Goal: Task Accomplishment & Management: Use online tool/utility

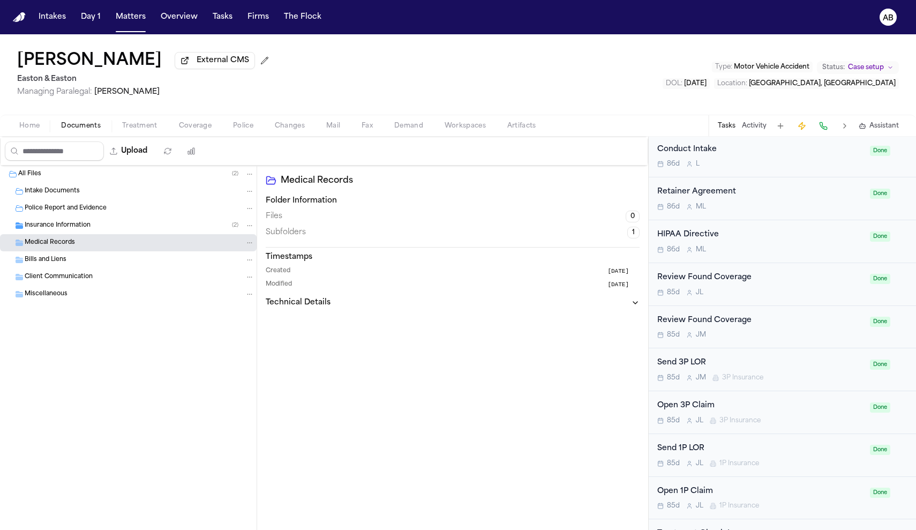
scroll to position [560, 0]
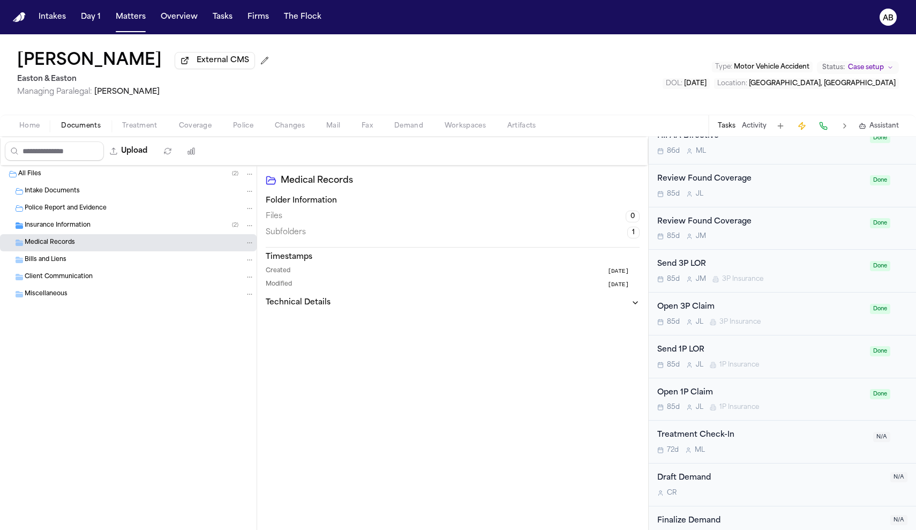
click at [786, 429] on div "Treatment Check-In" at bounding box center [761, 435] width 209 height 12
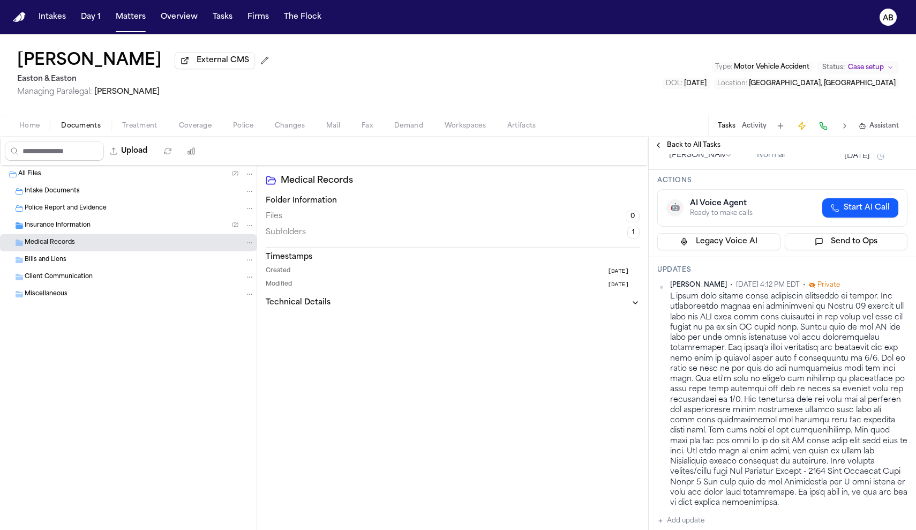
scroll to position [148, 0]
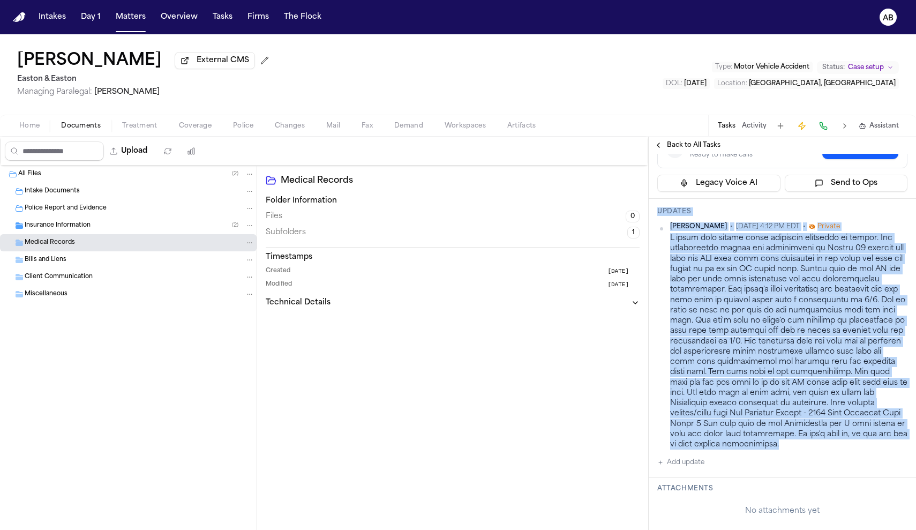
drag, startPoint x: 654, startPoint y: 205, endPoint x: 892, endPoint y: 447, distance: 339.4
click at [892, 447] on div "Updates Jessica Barrett • Aug 27, 2025 4:12 PM EDT • Private Add update" at bounding box center [782, 338] width 267 height 279
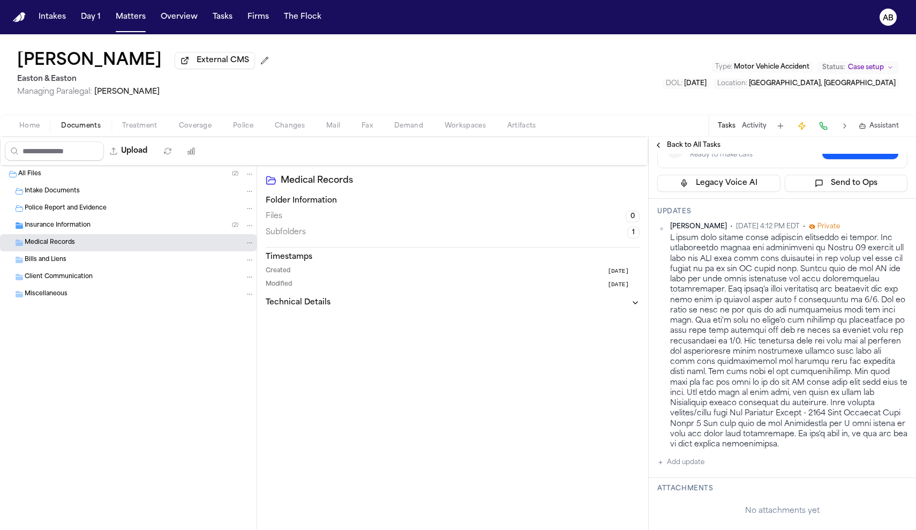
click at [561, 334] on div "Medical Records Folder Information Files 0 Subfolders 1 Timestamps Created 2 mo…" at bounding box center [452, 348] width 391 height 364
click at [95, 69] on h1 "[PERSON_NAME]" at bounding box center [89, 60] width 145 height 19
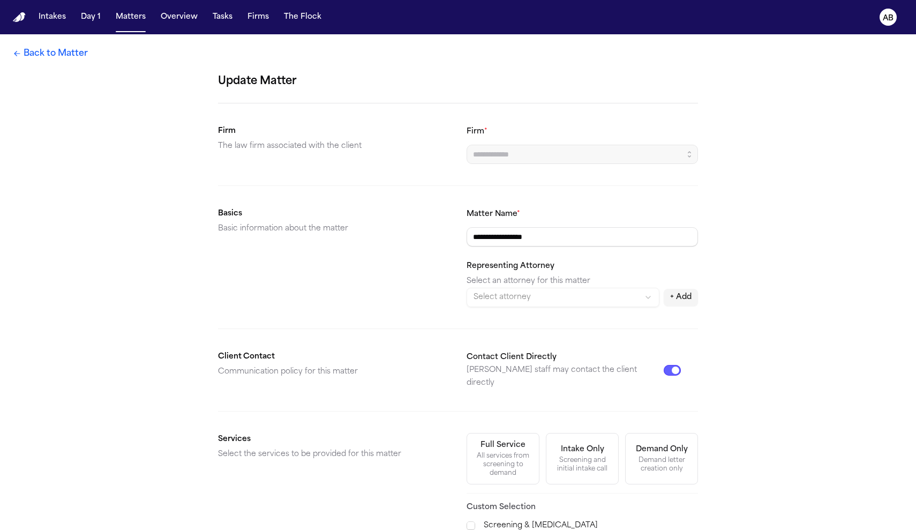
type input "**********"
click at [84, 58] on link "Back to Matter" at bounding box center [50, 53] width 75 height 13
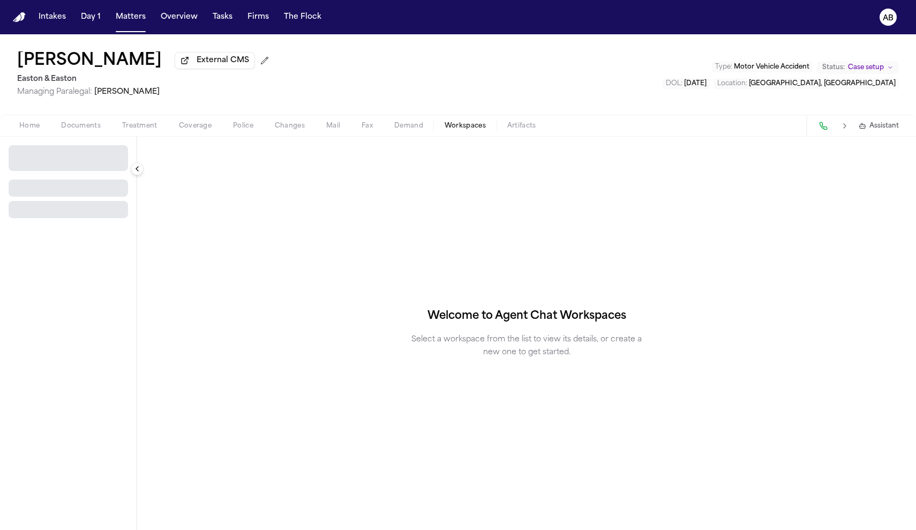
click at [449, 130] on span "Workspaces" at bounding box center [465, 126] width 41 height 9
click at [100, 126] on button "Documents" at bounding box center [80, 125] width 61 height 13
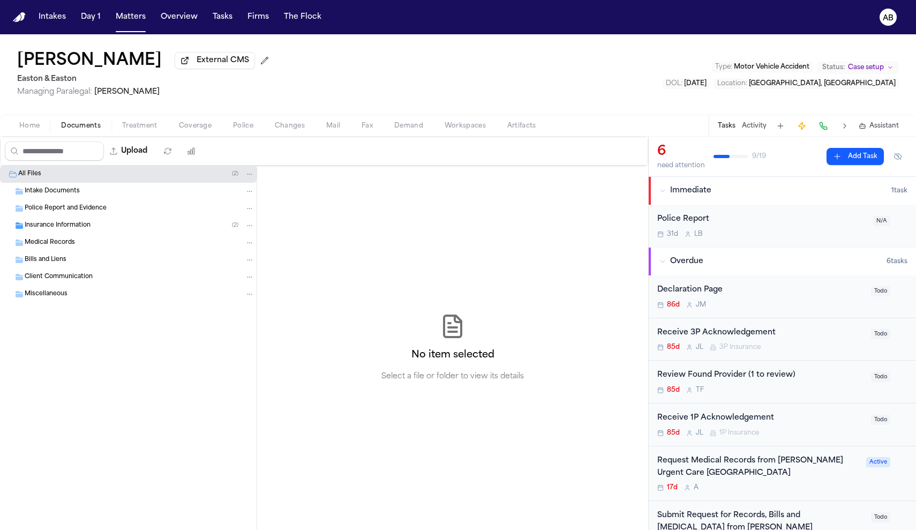
click at [40, 128] on button "Home" at bounding box center [30, 125] width 42 height 13
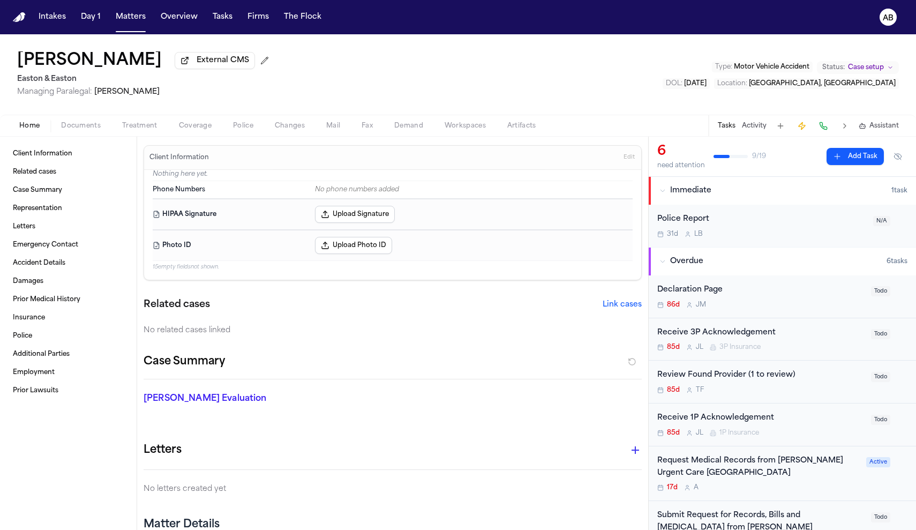
click at [122, 65] on h1 "Isabella Rodriguez" at bounding box center [89, 60] width 145 height 19
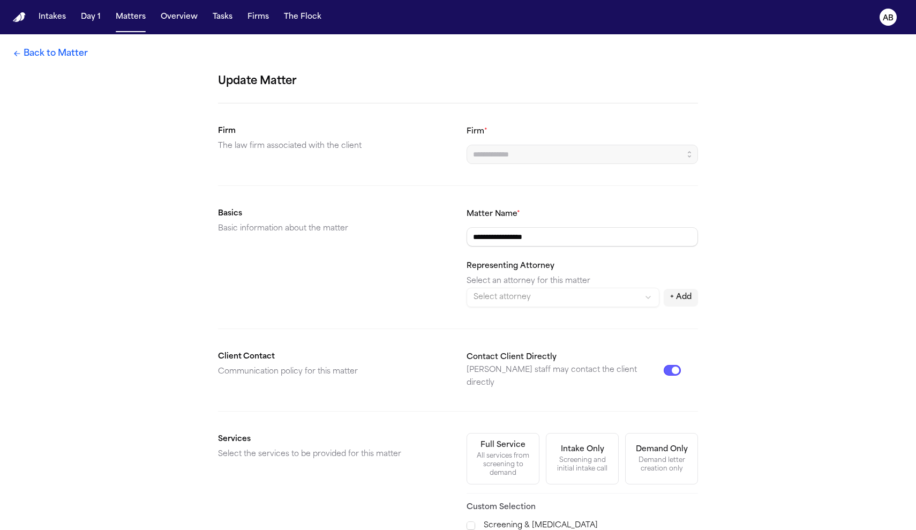
type input "**********"
click at [43, 58] on link "Back to Matter" at bounding box center [50, 53] width 75 height 13
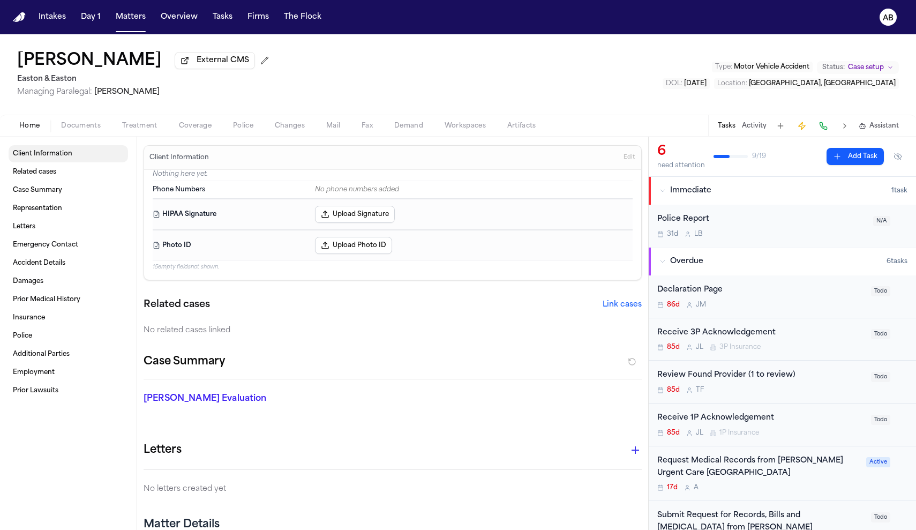
click at [63, 154] on span "Client Information" at bounding box center [42, 153] width 59 height 9
click at [56, 62] on h1 "Isabella Rodriguez" at bounding box center [89, 60] width 145 height 19
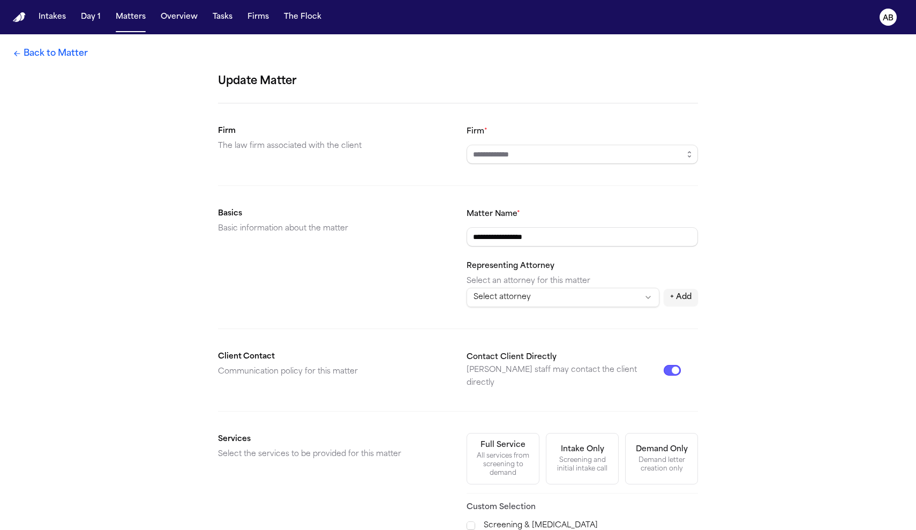
type input "**********"
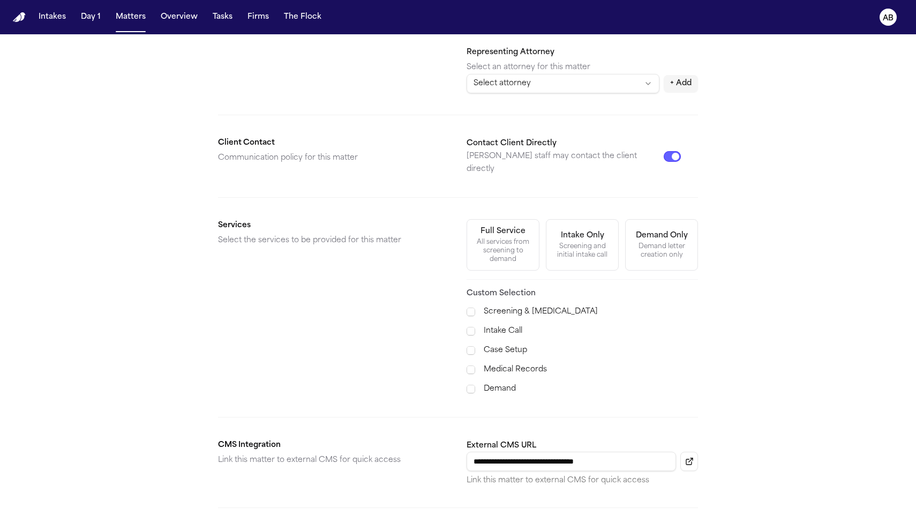
scroll to position [285, 0]
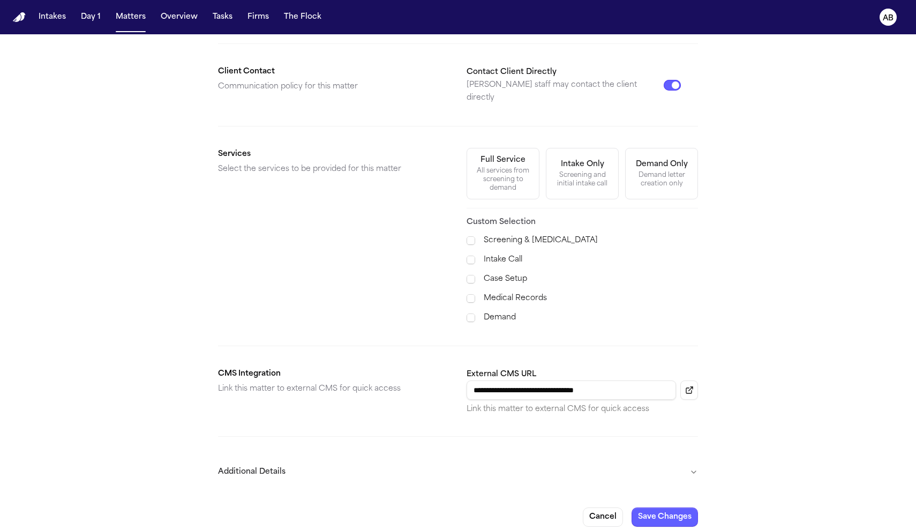
click at [697, 467] on button "Additional Details" at bounding box center [458, 472] width 480 height 28
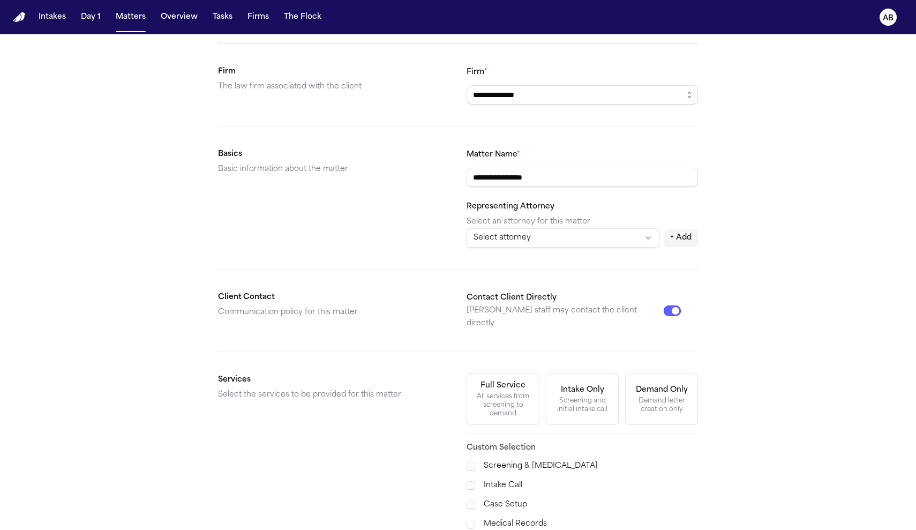
scroll to position [0, 0]
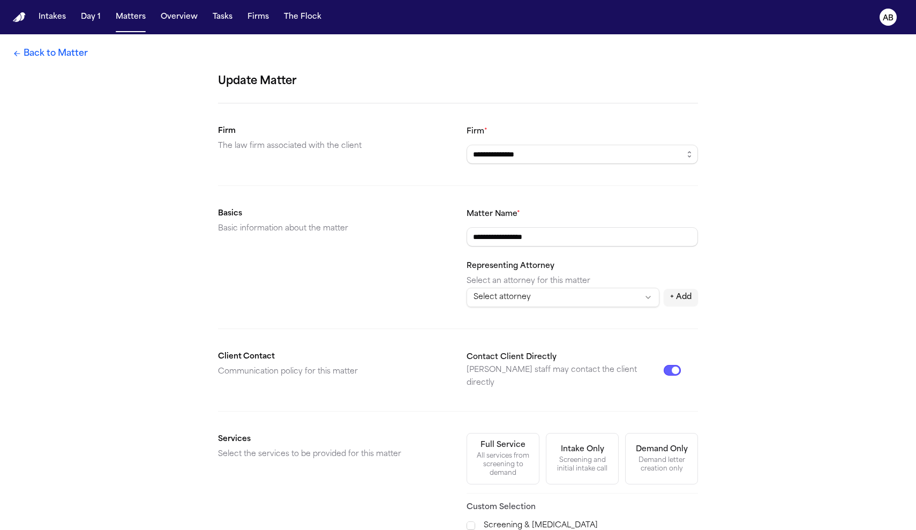
click at [30, 53] on link "Back to Matter" at bounding box center [50, 53] width 75 height 13
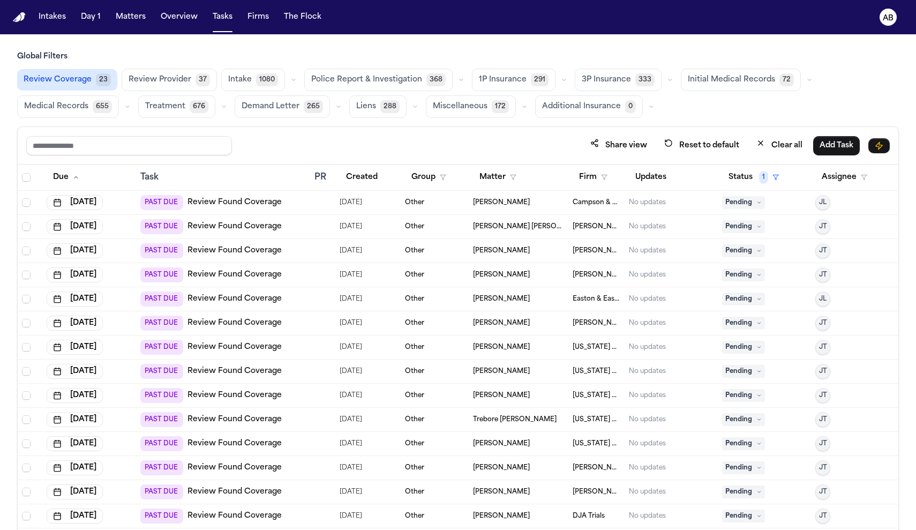
scroll to position [169, 0]
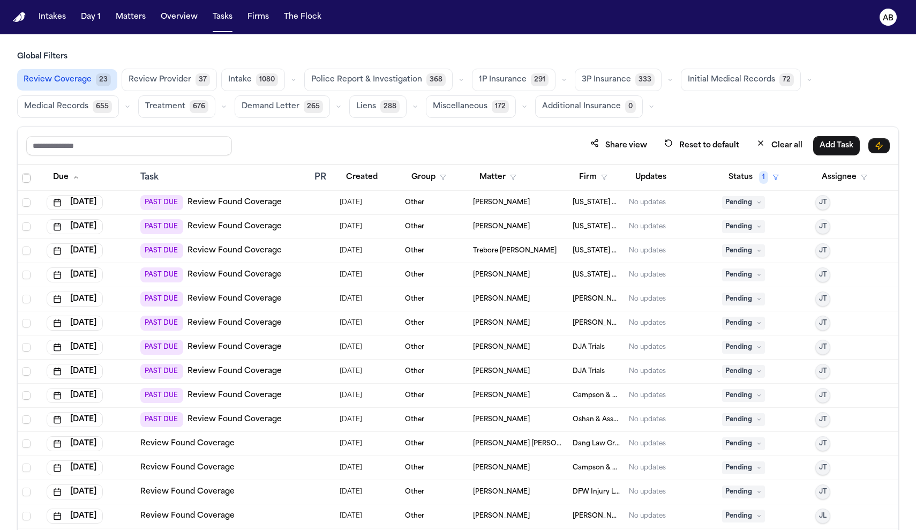
click at [174, 84] on span "Review Provider" at bounding box center [160, 79] width 63 height 11
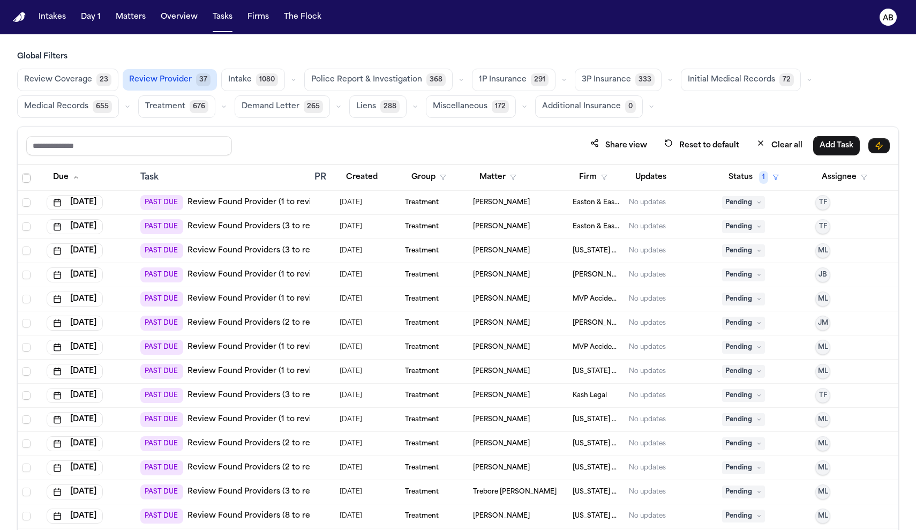
scroll to position [359, 0]
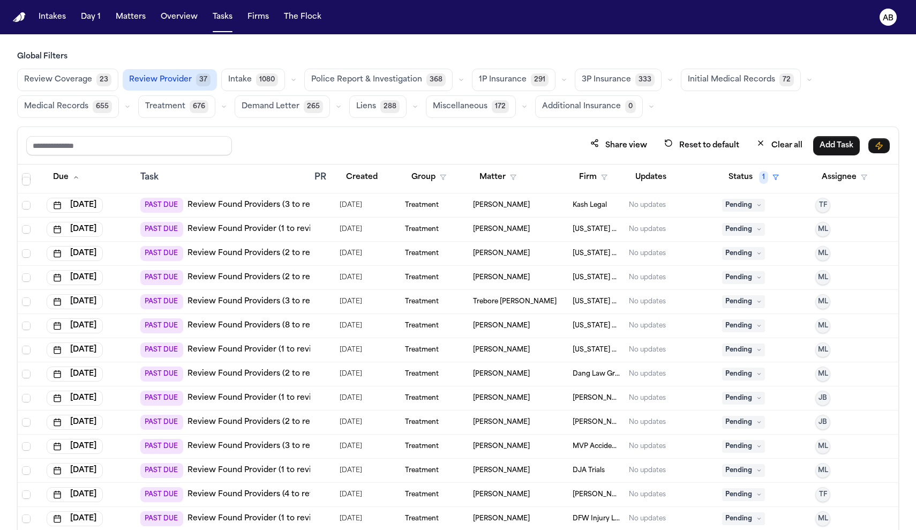
click at [250, 372] on link "Review Found Providers (2 to review)" at bounding box center [259, 374] width 144 height 11
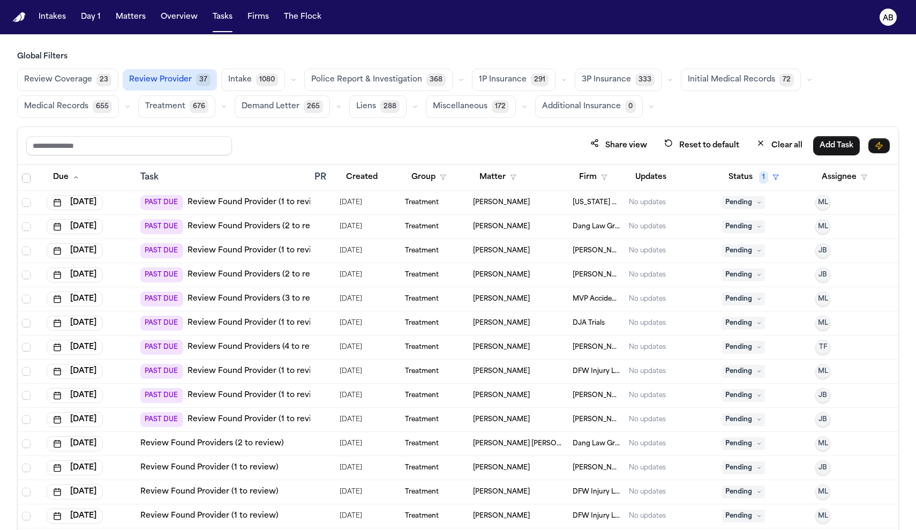
scroll to position [417, 0]
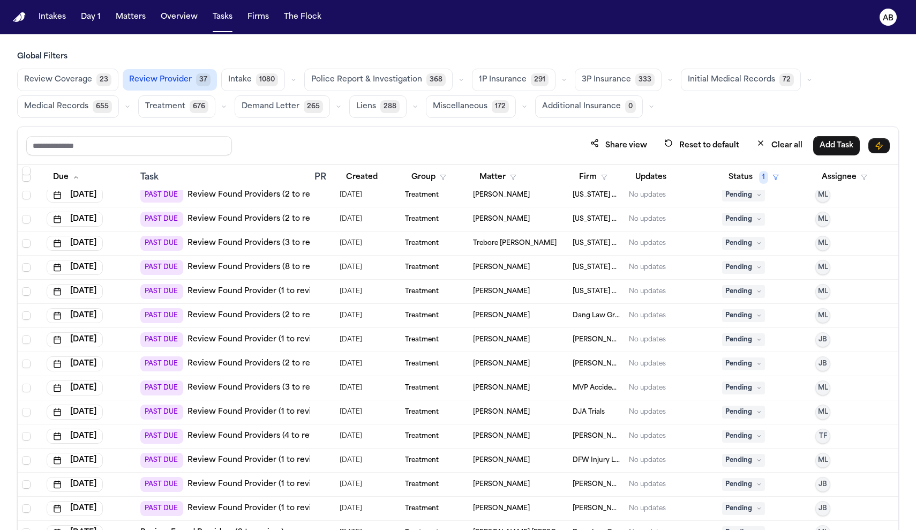
click at [265, 268] on link "Review Found Providers (8 to review)" at bounding box center [259, 267] width 144 height 11
click at [195, 416] on link "Review Found Provider (1 to review)" at bounding box center [256, 412] width 138 height 11
click at [64, 78] on span "Review Coverage" at bounding box center [58, 79] width 68 height 11
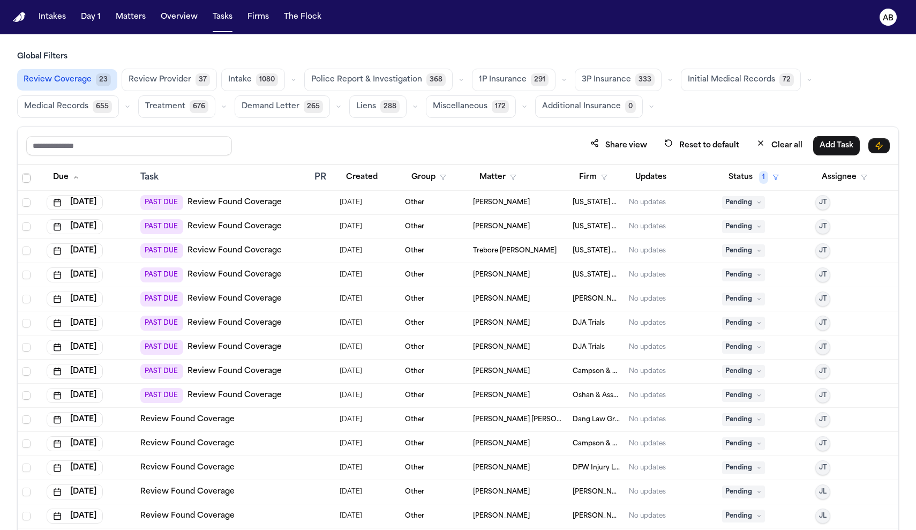
scroll to position [169, 0]
click at [156, 78] on span "Review Provider" at bounding box center [160, 79] width 63 height 11
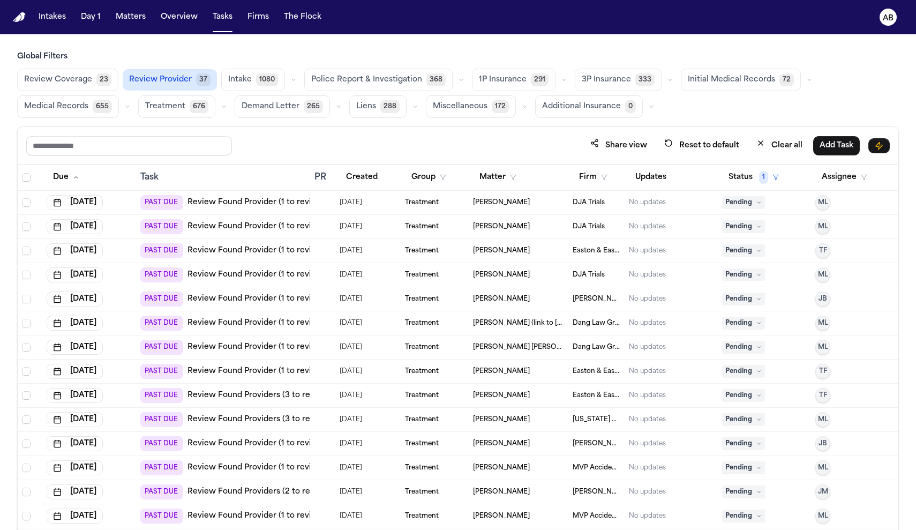
click at [229, 208] on div "PAST DUE Review Found Provider (1 to review)" at bounding box center [232, 202] width 185 height 15
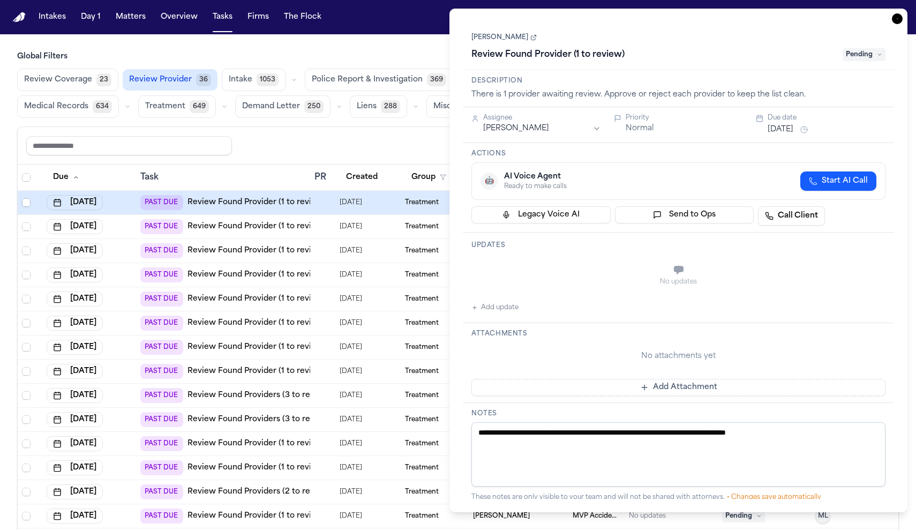
click at [899, 21] on icon "button" at bounding box center [897, 18] width 11 height 11
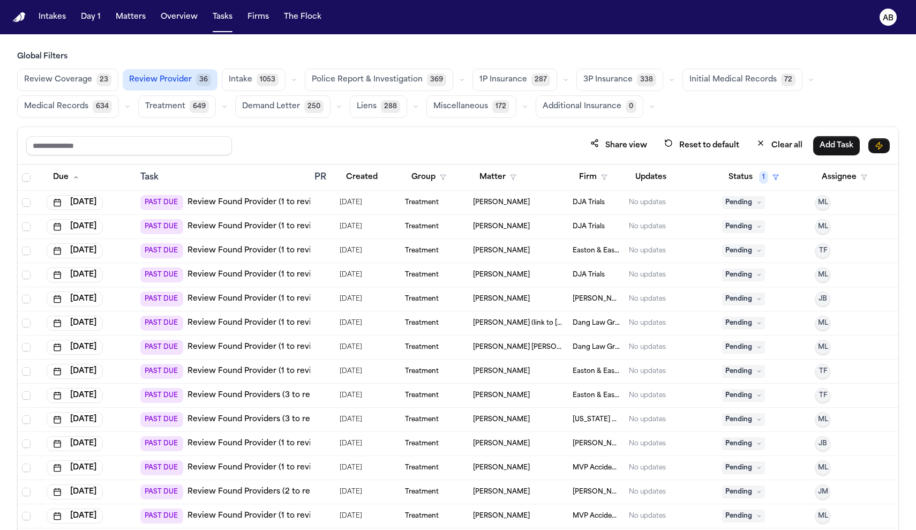
click at [208, 200] on link "Review Found Provider (1 to review)" at bounding box center [256, 202] width 138 height 11
click at [156, 84] on span "Review Provider" at bounding box center [160, 79] width 63 height 11
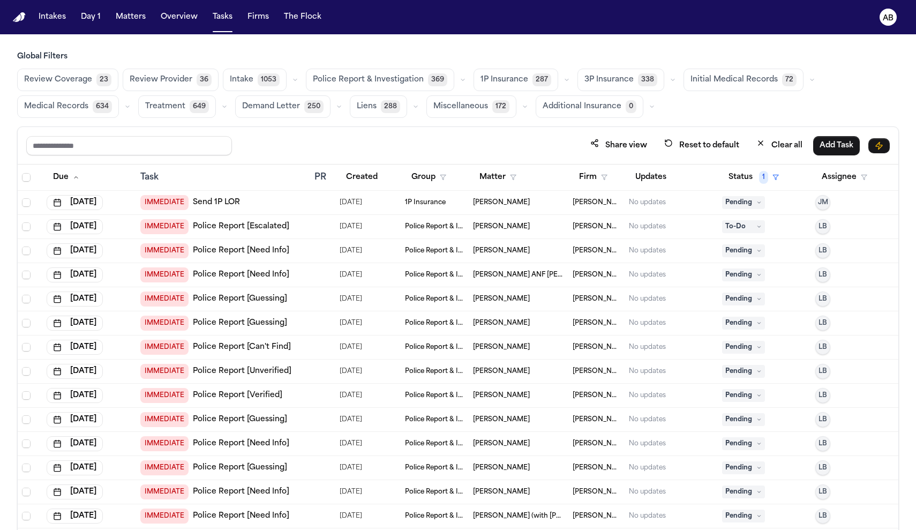
click at [139, 77] on span "Review Provider" at bounding box center [161, 79] width 63 height 11
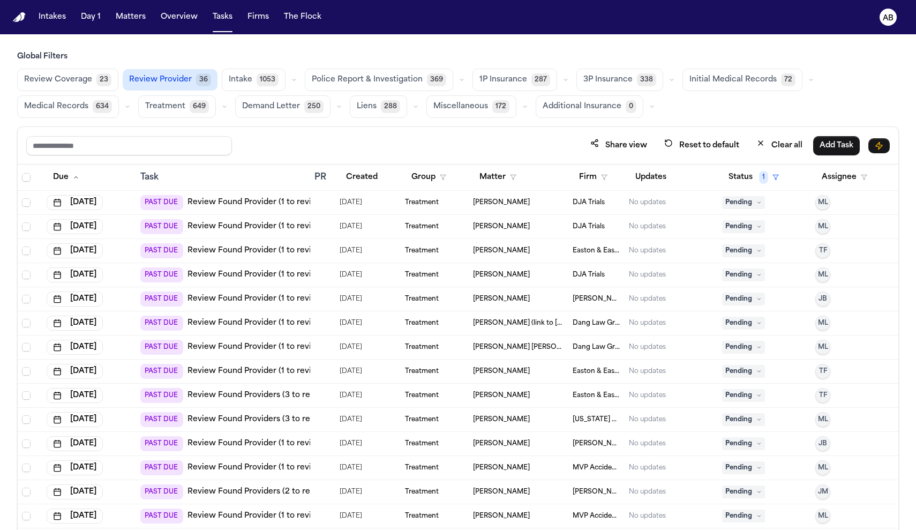
click at [246, 277] on link "Review Found Provider (1 to review)" at bounding box center [256, 274] width 138 height 11
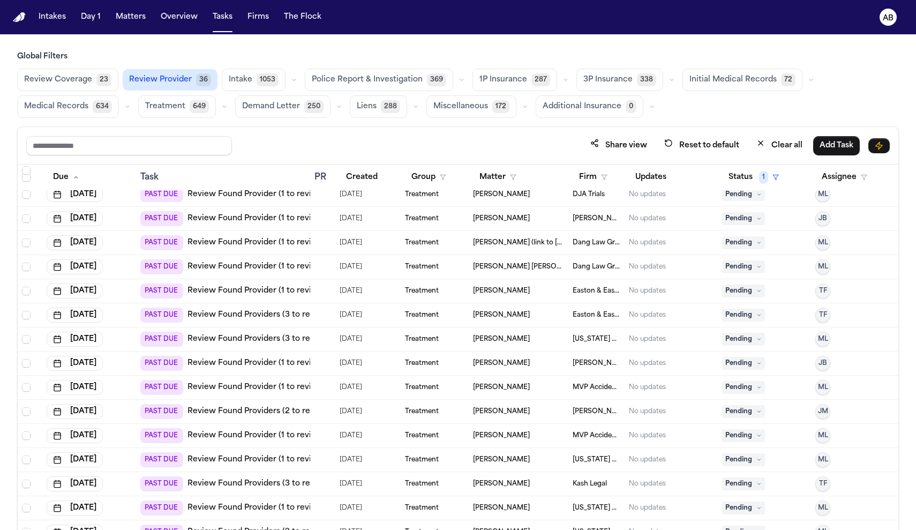
scroll to position [157, 0]
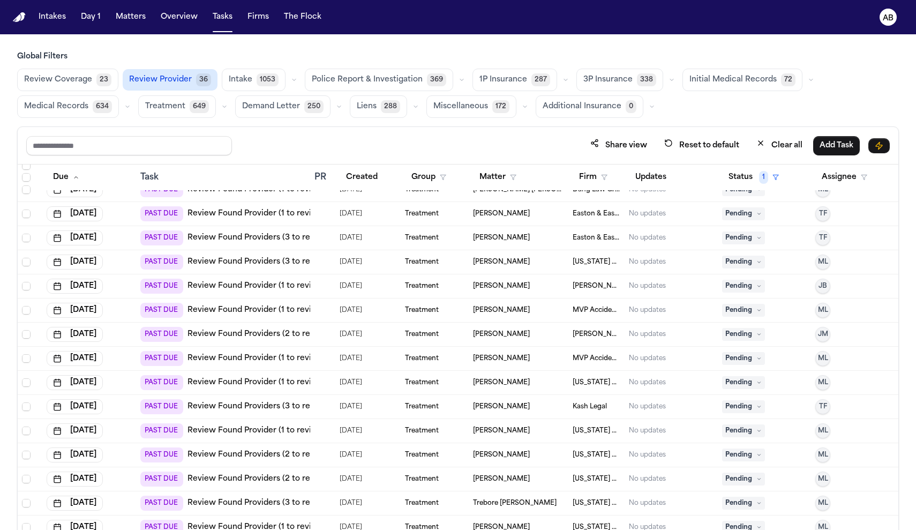
click at [223, 431] on link "Review Found Provider (1 to review)" at bounding box center [256, 430] width 138 height 11
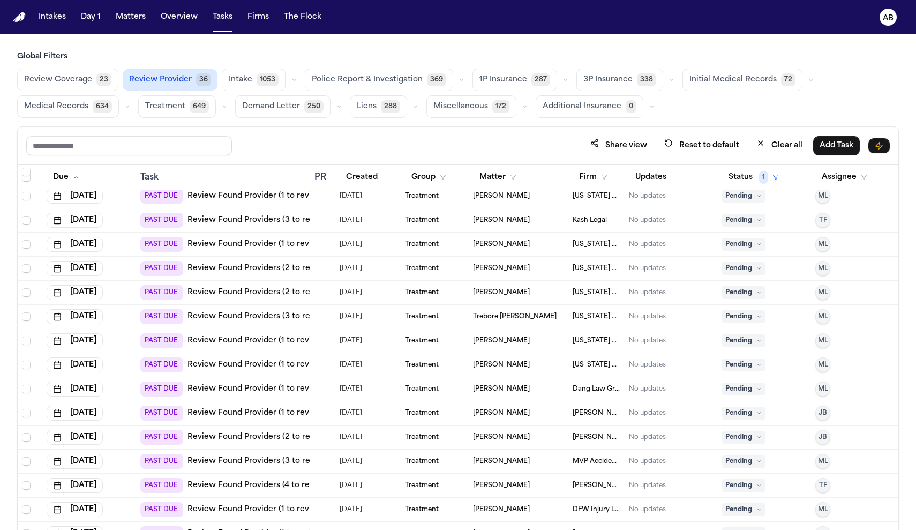
scroll to position [482, 0]
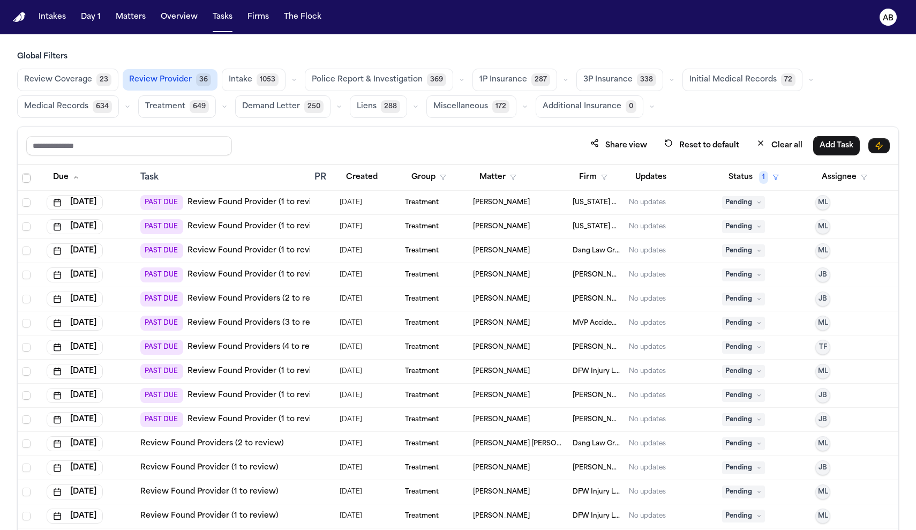
click at [243, 271] on link "Review Found Provider (1 to review)" at bounding box center [256, 274] width 138 height 11
click at [172, 82] on span "Review Provider" at bounding box center [160, 79] width 63 height 11
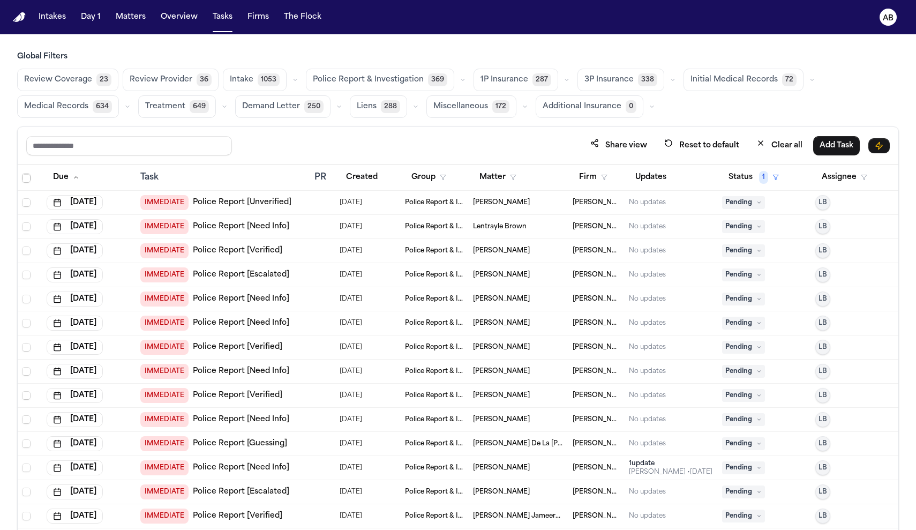
click at [172, 82] on span "Review Provider" at bounding box center [161, 79] width 63 height 11
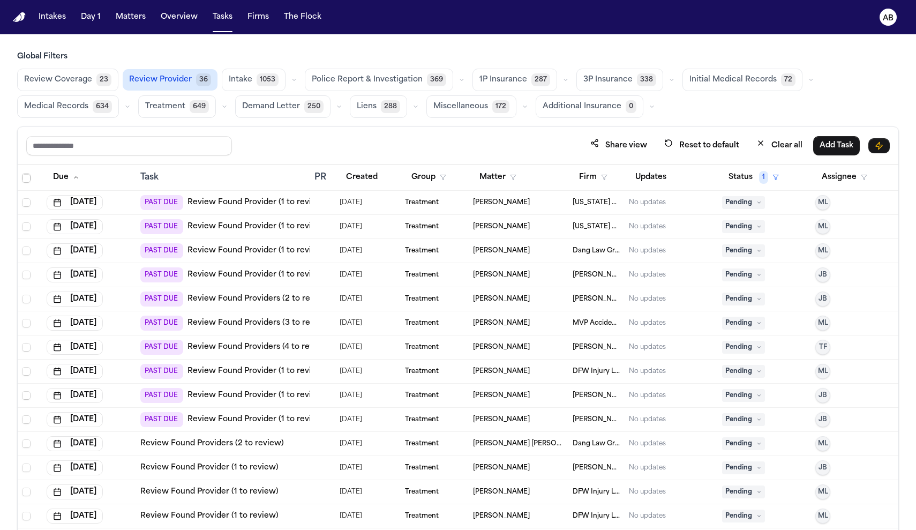
scroll to position [2, 0]
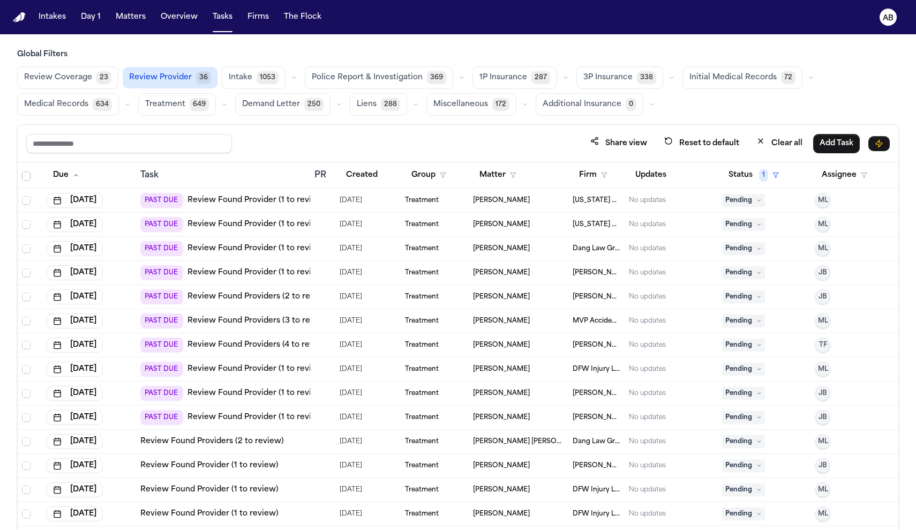
click at [237, 395] on link "Review Found Provider (1 to review)" at bounding box center [256, 393] width 138 height 11
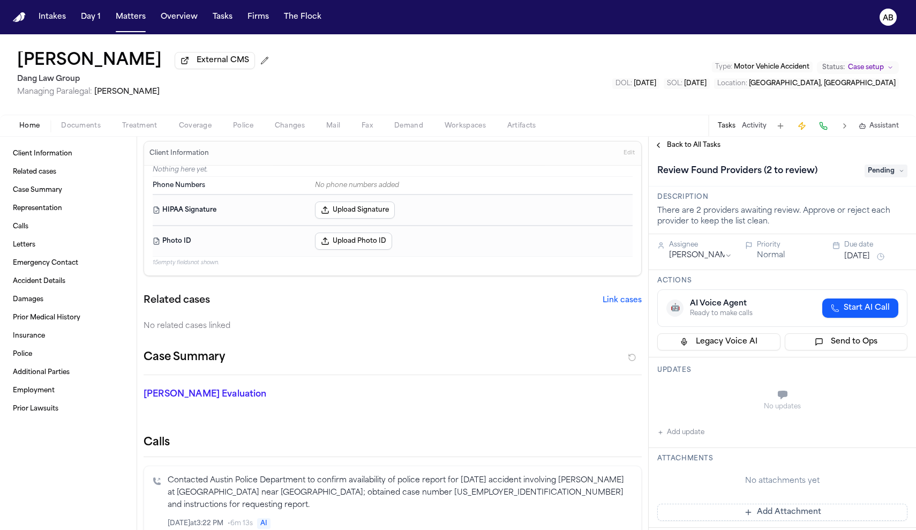
scroll to position [13, 0]
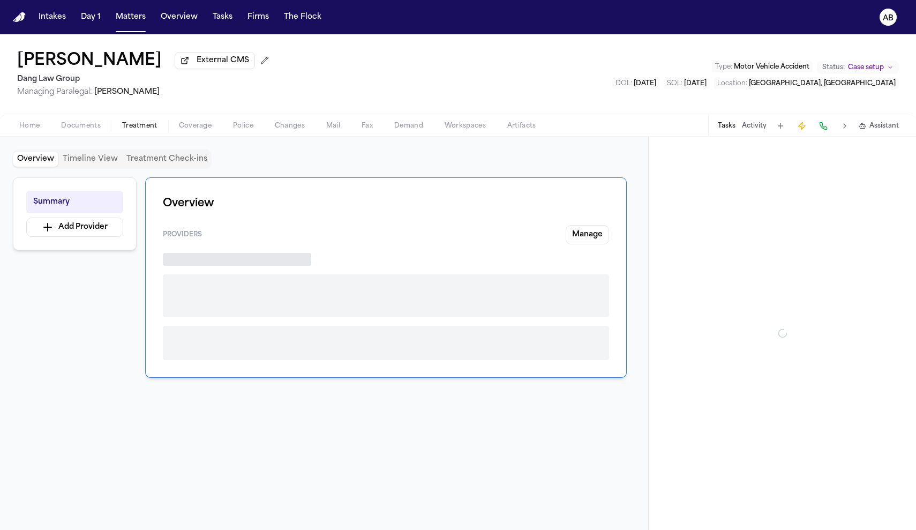
click at [147, 129] on span "Treatment" at bounding box center [139, 126] width 35 height 9
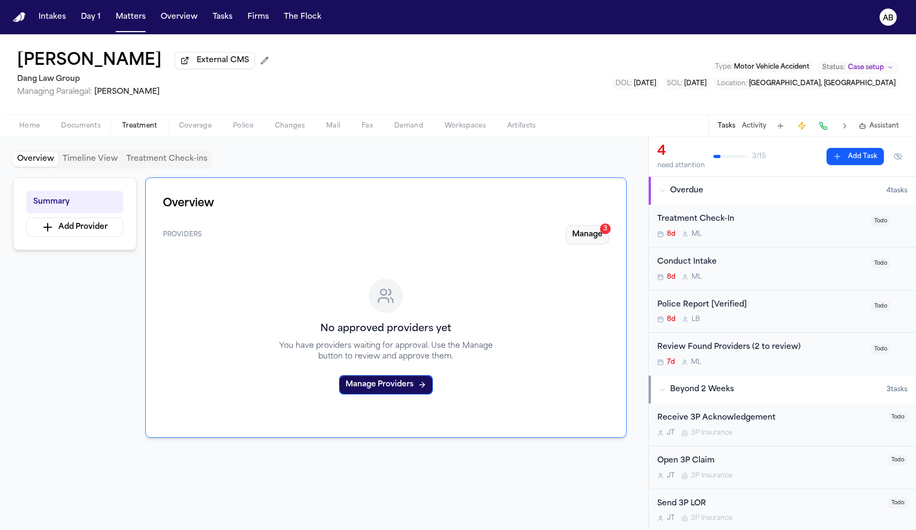
click at [590, 237] on button "Manage 3" at bounding box center [587, 234] width 43 height 19
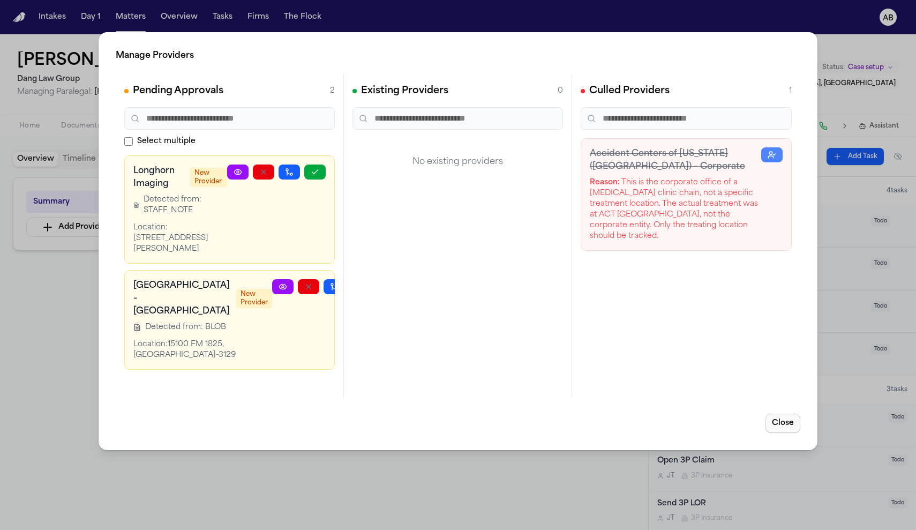
click at [779, 418] on button "Close" at bounding box center [783, 423] width 35 height 19
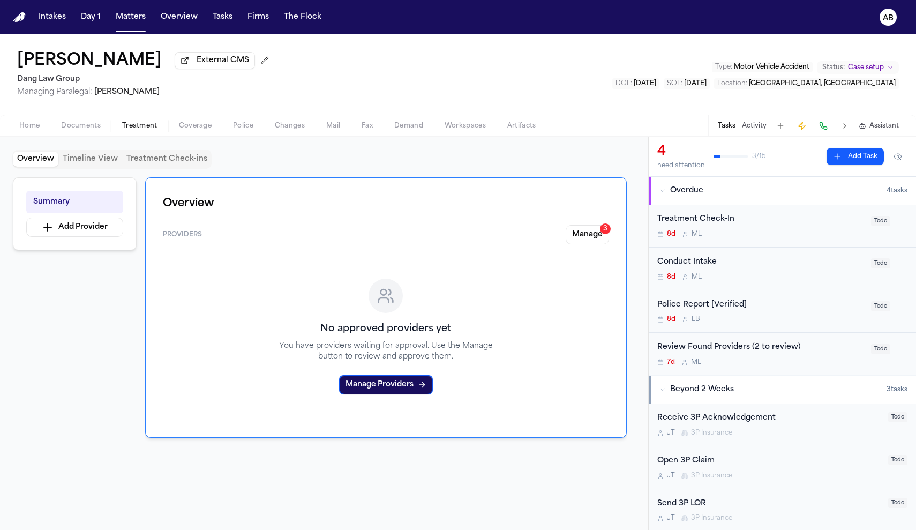
click at [755, 229] on div "Treatment Check-In 8d M L" at bounding box center [760, 225] width 207 height 25
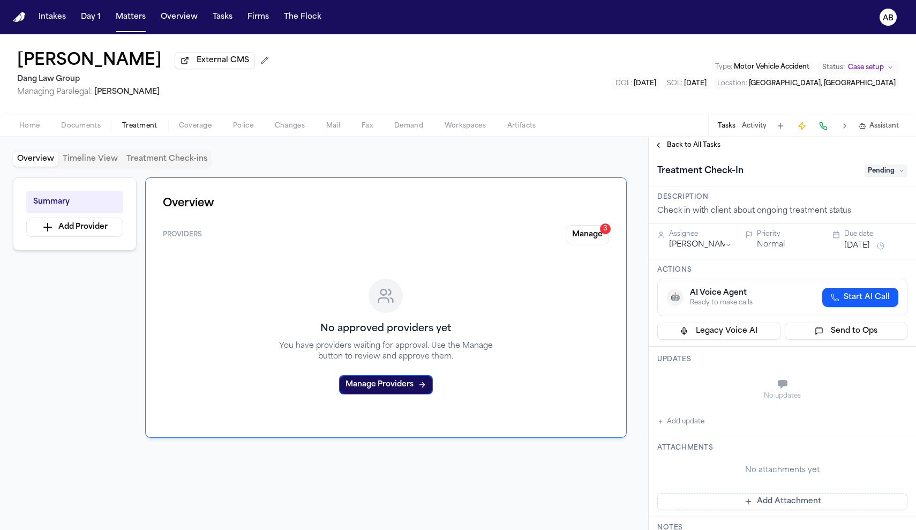
click at [36, 130] on span "Home" at bounding box center [29, 126] width 20 height 9
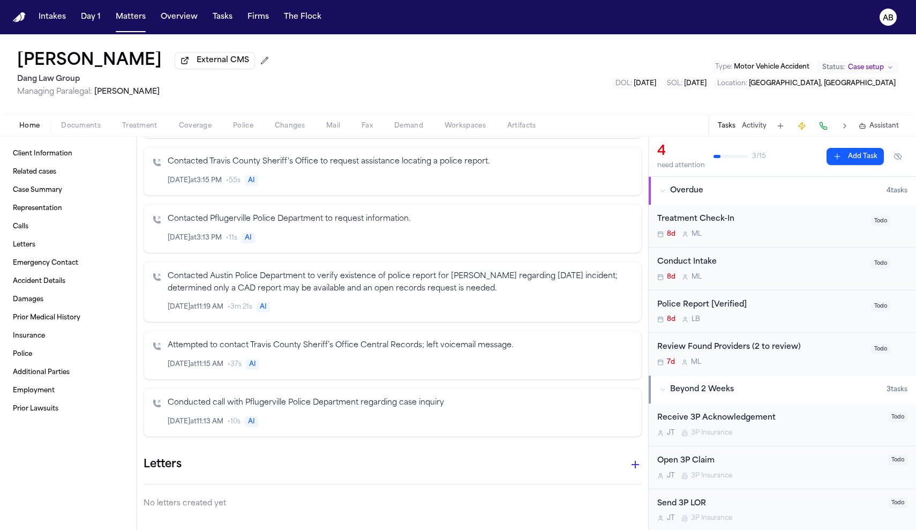
scroll to position [174, 0]
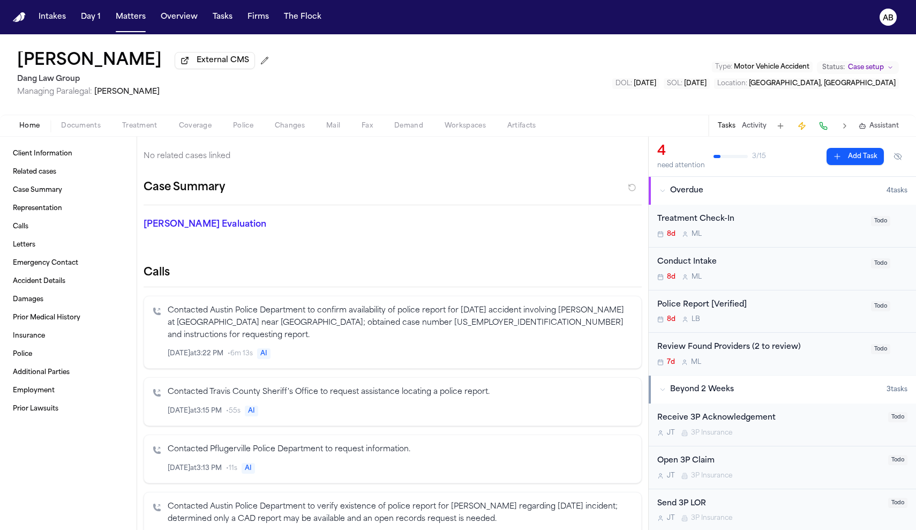
click at [125, 115] on div "Giovanni Cedillo Vasquez External CMS Dang Law Group Managing Paralegal: Jacque…" at bounding box center [458, 74] width 916 height 80
click at [126, 126] on span "Treatment" at bounding box center [139, 126] width 35 height 9
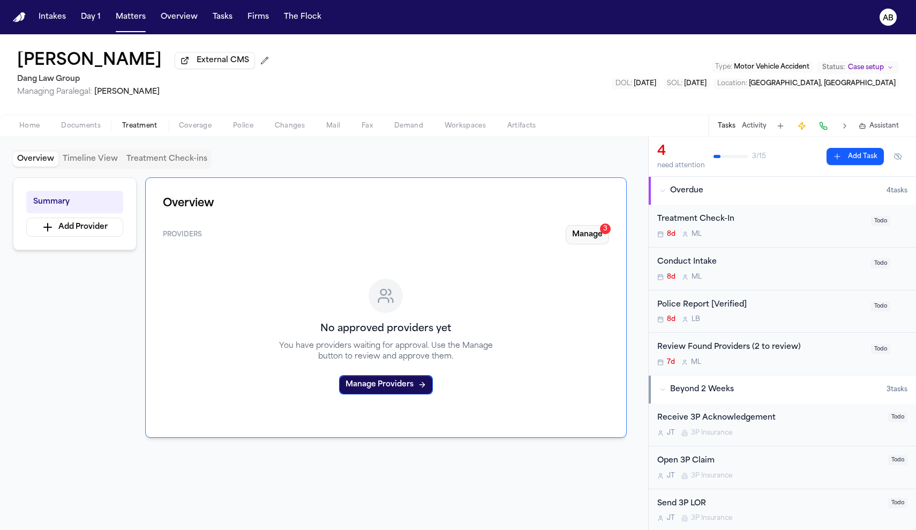
click at [592, 237] on button "Manage 3" at bounding box center [587, 234] width 43 height 19
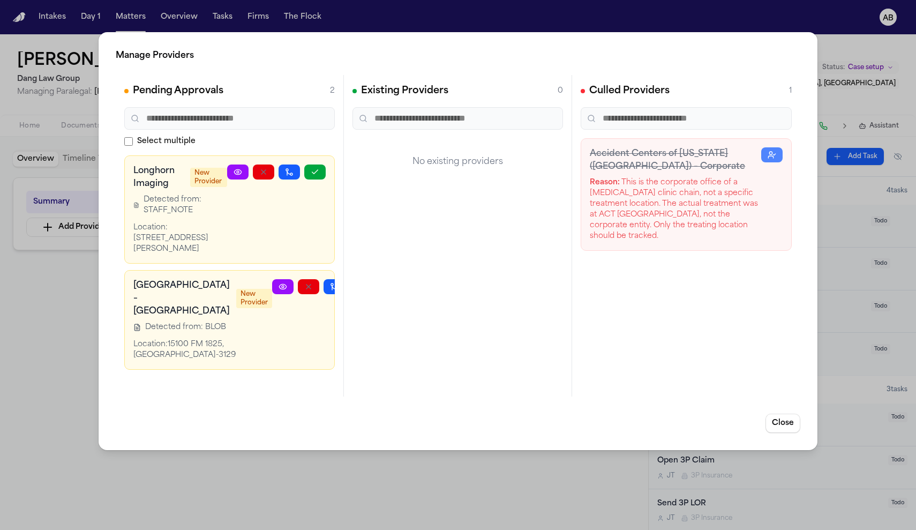
click at [356, 284] on icon "button" at bounding box center [360, 286] width 9 height 9
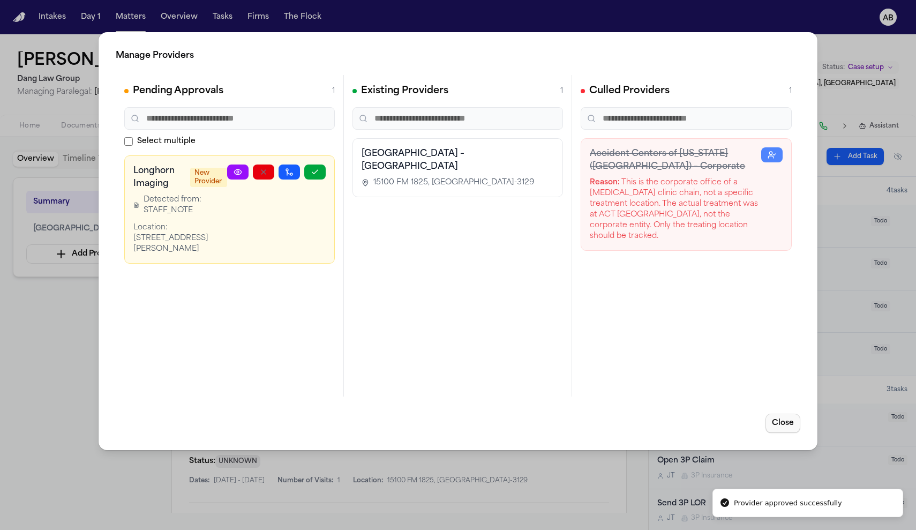
click at [783, 425] on button "Close" at bounding box center [783, 423] width 35 height 19
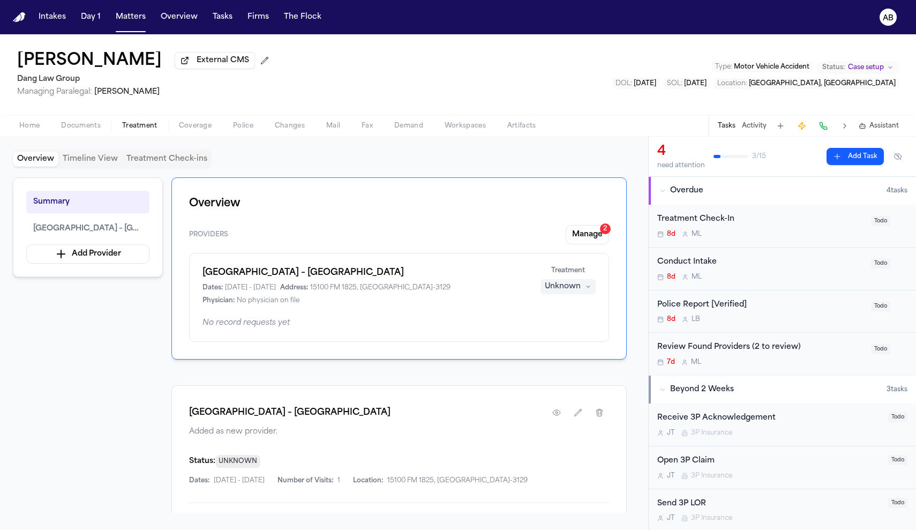
click at [33, 130] on span "Home" at bounding box center [29, 126] width 20 height 9
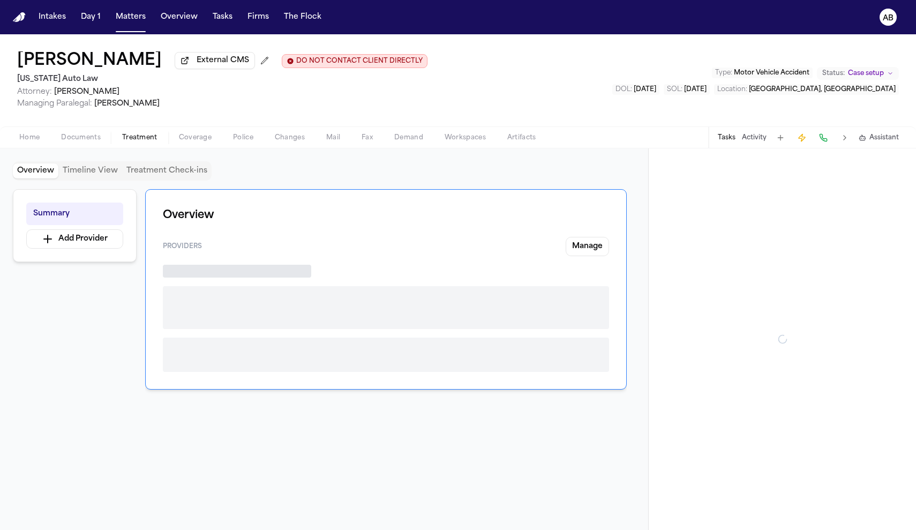
click at [132, 139] on span "Treatment" at bounding box center [139, 137] width 35 height 9
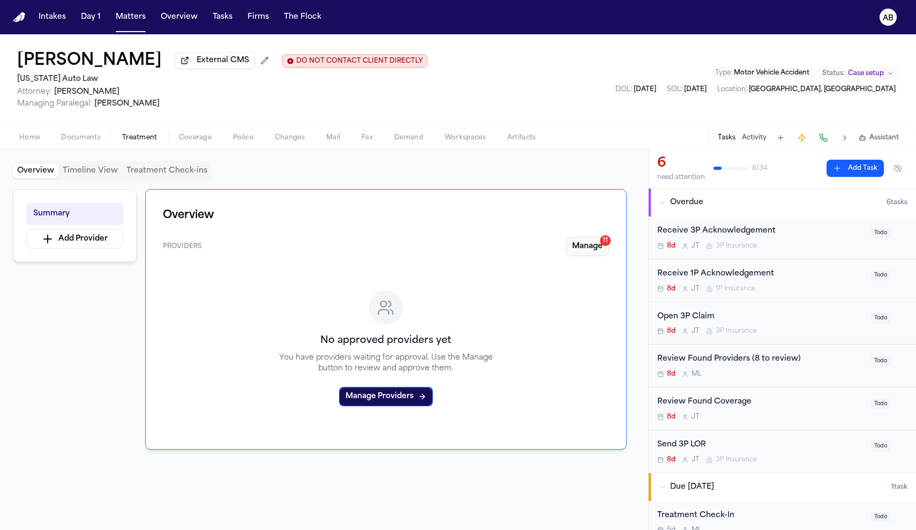
click at [572, 247] on button "Manage 11" at bounding box center [587, 246] width 43 height 19
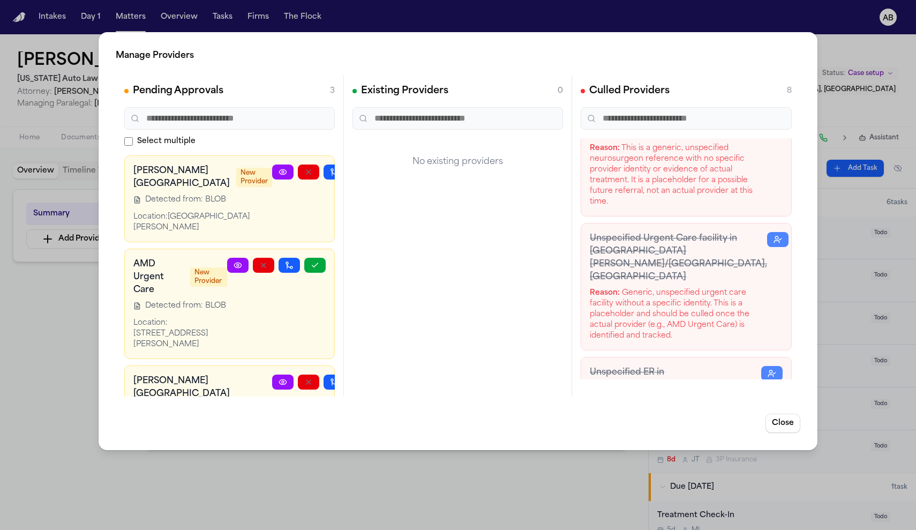
scroll to position [199, 0]
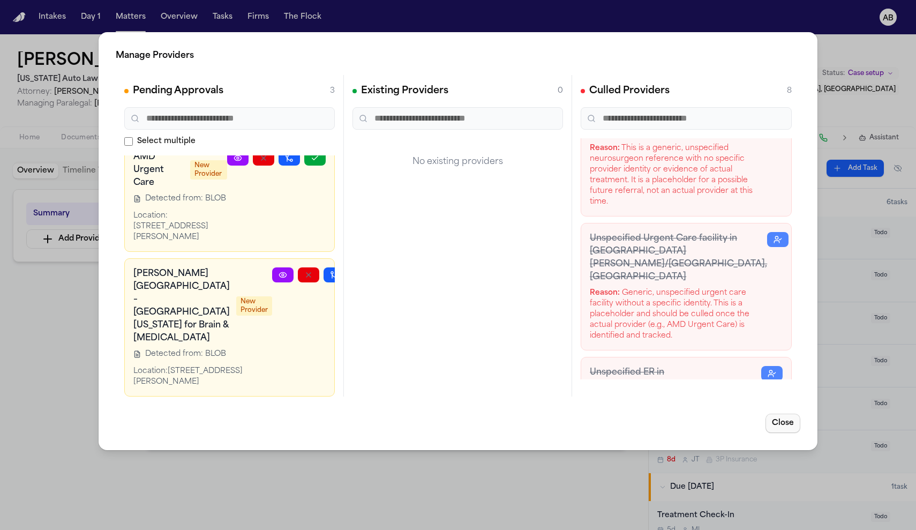
click at [775, 425] on button "Close" at bounding box center [783, 423] width 35 height 19
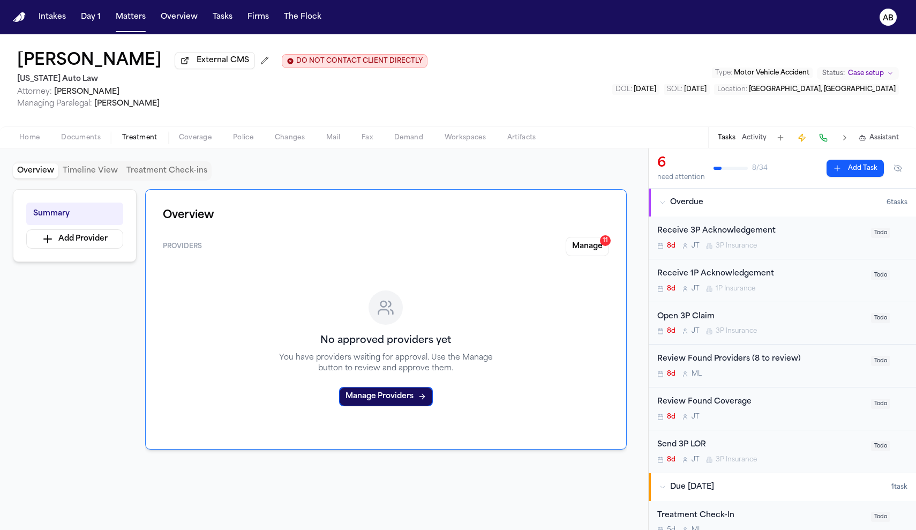
click at [20, 138] on span "Home" at bounding box center [29, 137] width 20 height 9
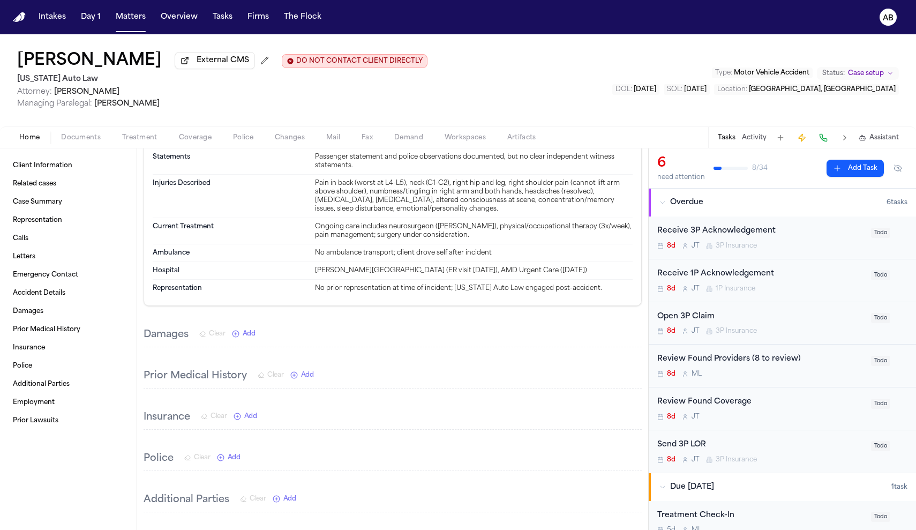
scroll to position [1033, 0]
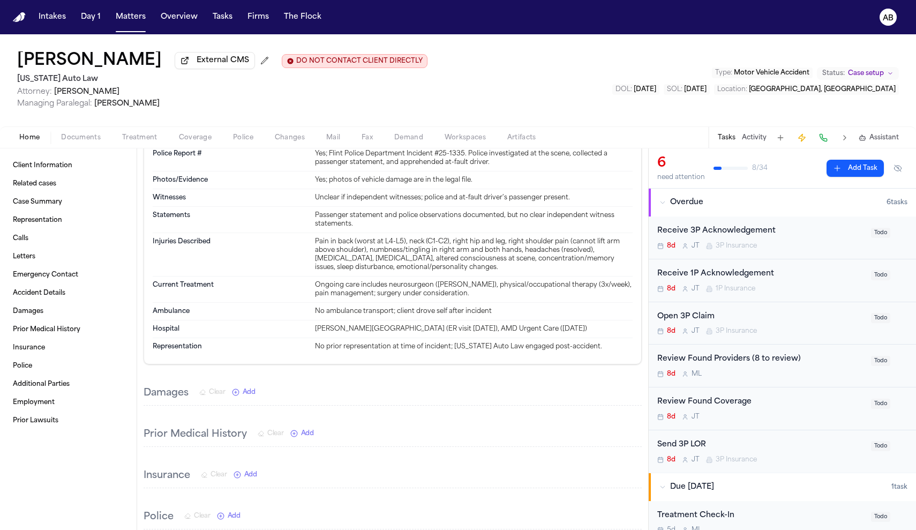
click at [146, 140] on span "Treatment" at bounding box center [139, 137] width 35 height 9
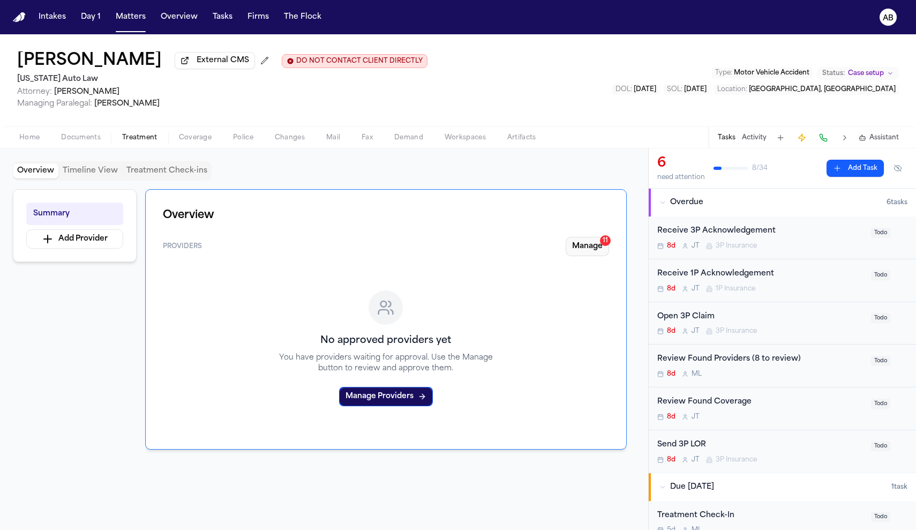
click at [594, 252] on button "Manage 11" at bounding box center [587, 246] width 43 height 19
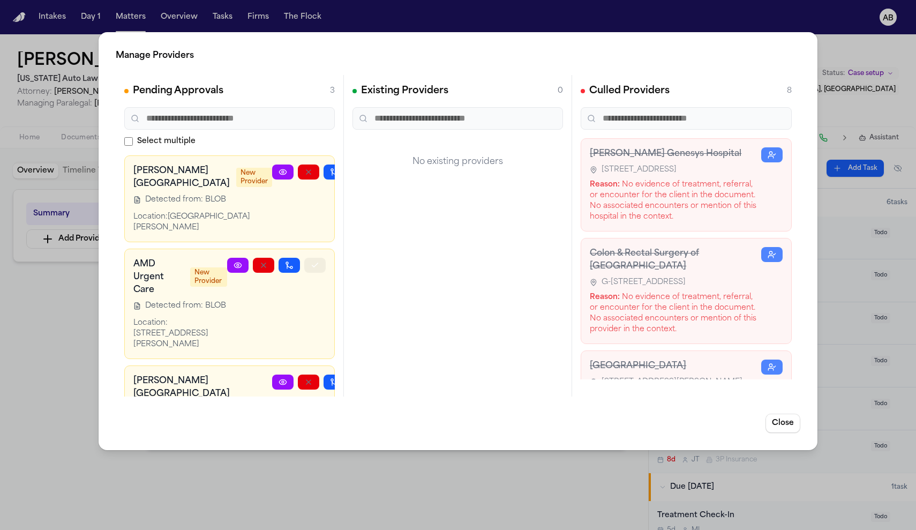
click at [311, 269] on icon "button" at bounding box center [315, 265] width 9 height 9
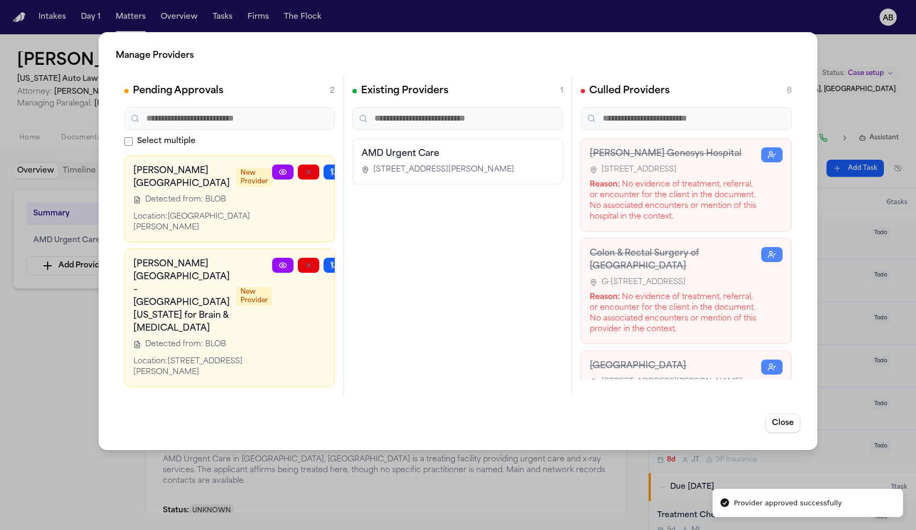
click at [356, 176] on icon "button" at bounding box center [360, 172] width 9 height 9
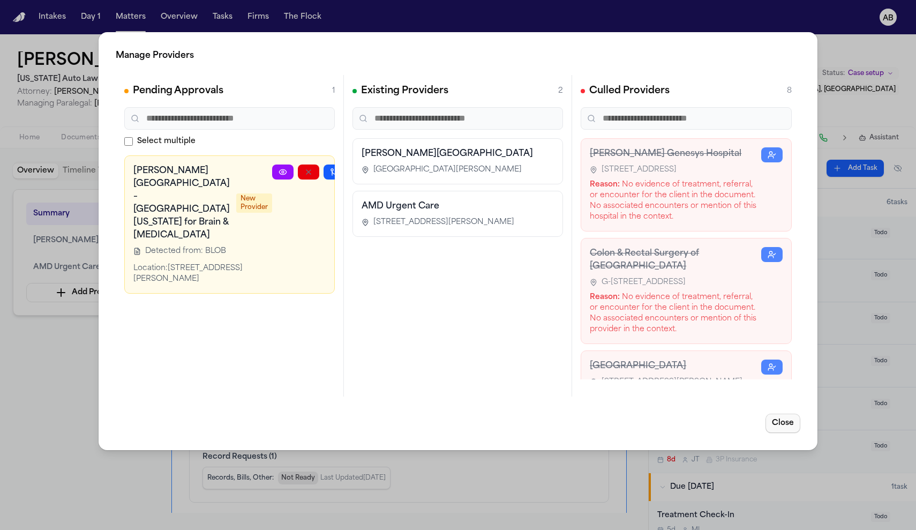
click at [780, 423] on button "Close" at bounding box center [783, 423] width 35 height 19
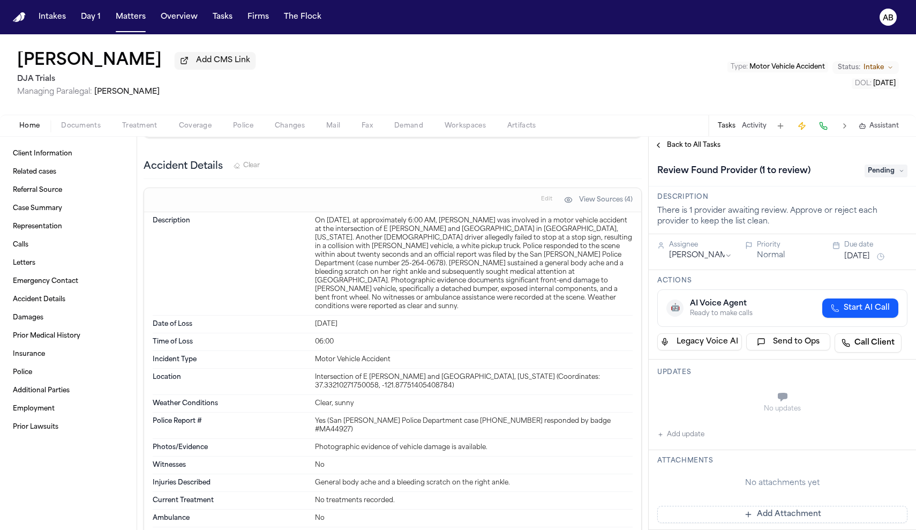
scroll to position [1004, 0]
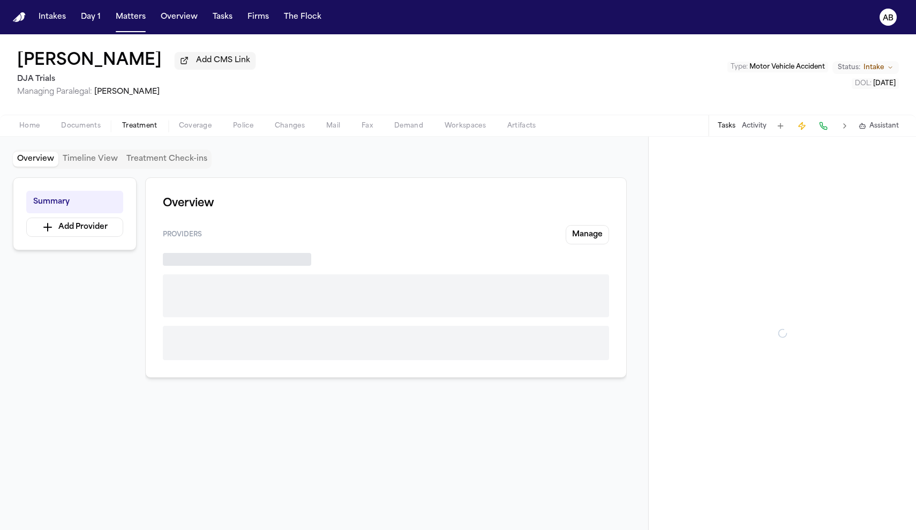
click at [147, 130] on span "Treatment" at bounding box center [139, 126] width 35 height 9
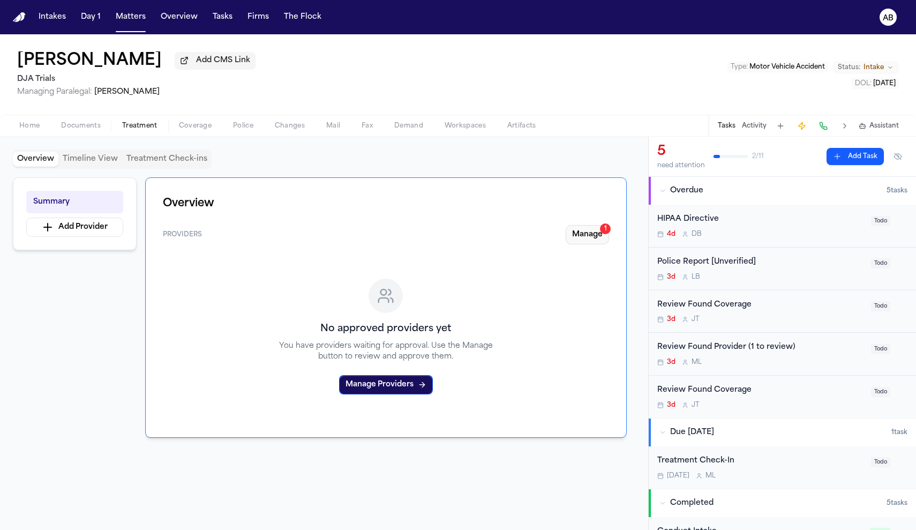
click at [591, 242] on button "Manage 1" at bounding box center [587, 234] width 43 height 19
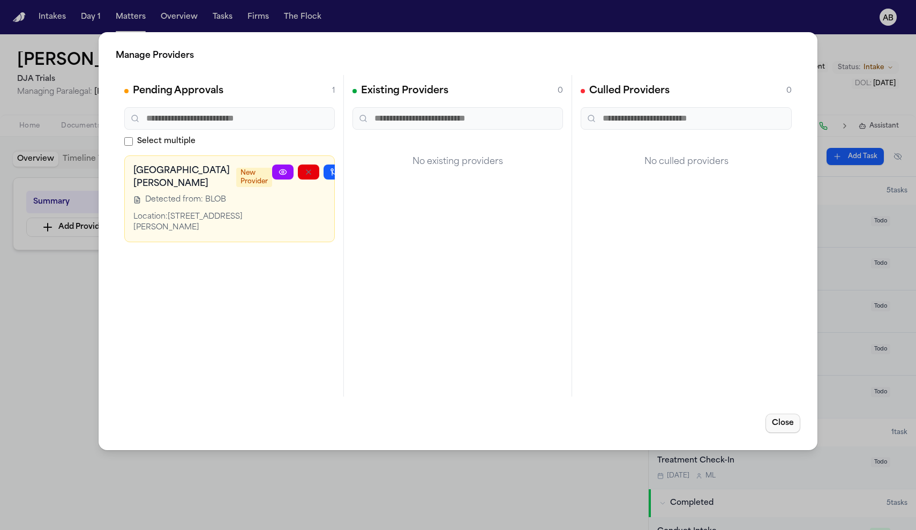
click at [781, 423] on button "Close" at bounding box center [783, 423] width 35 height 19
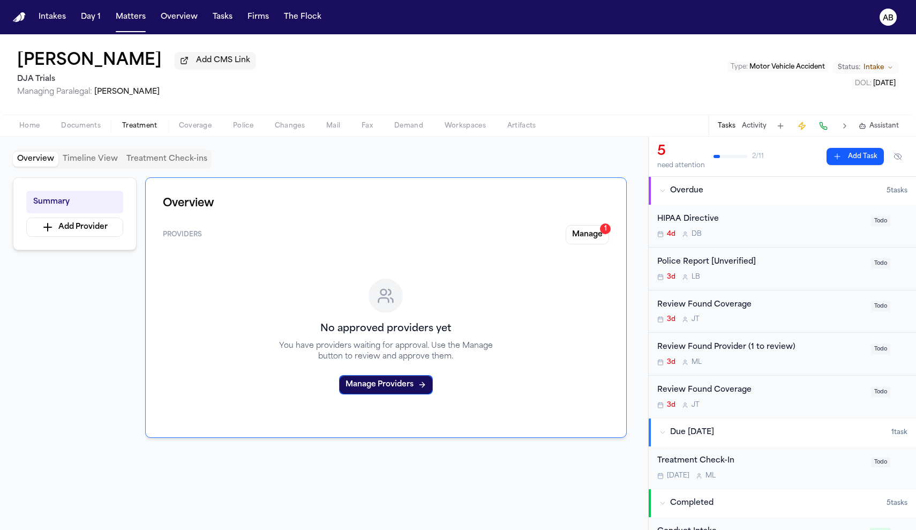
click at [34, 130] on span "Home" at bounding box center [29, 126] width 20 height 9
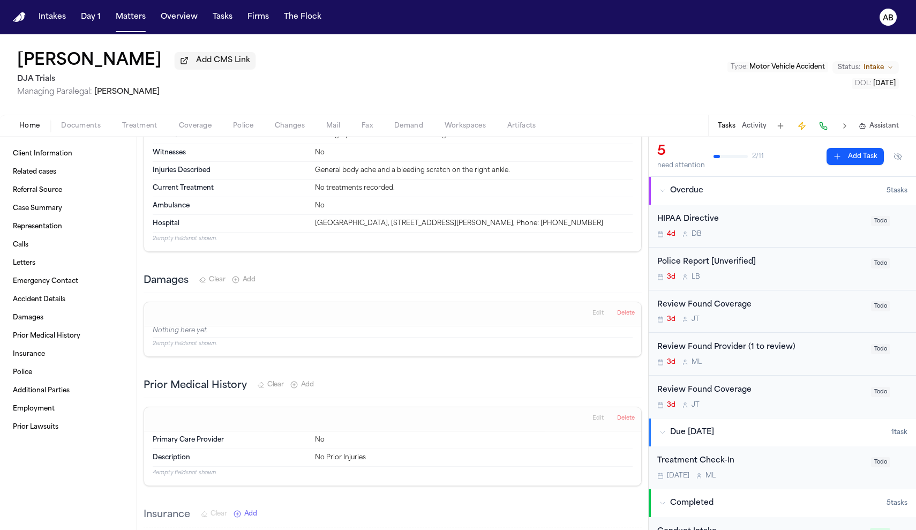
scroll to position [1124, 0]
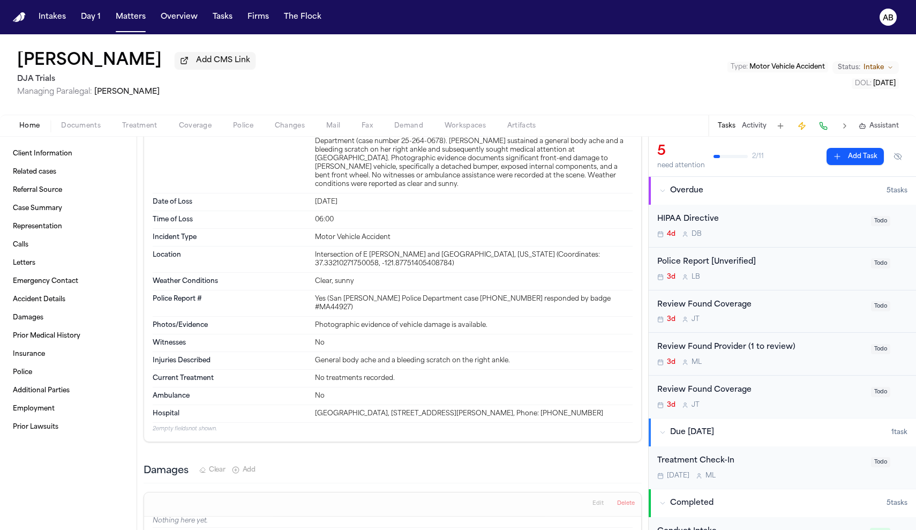
click at [148, 130] on span "Treatment" at bounding box center [139, 126] width 35 height 9
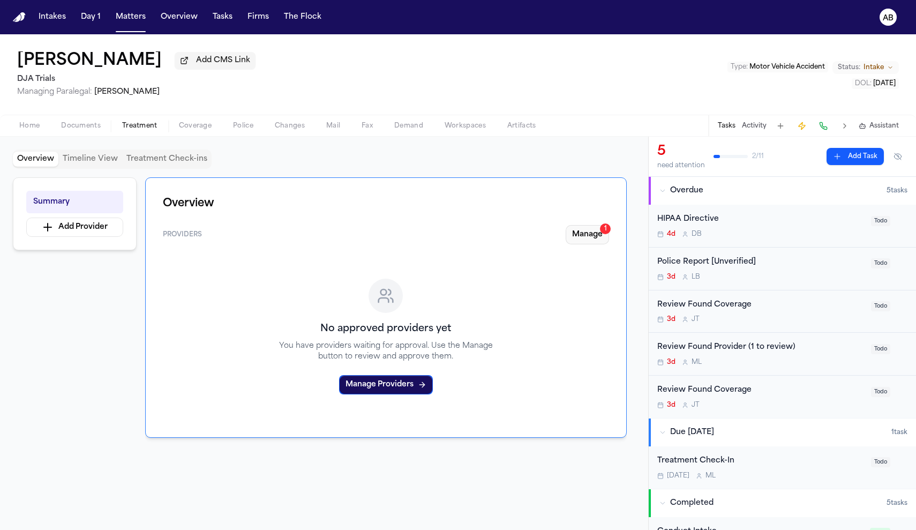
click at [577, 239] on button "Manage 1" at bounding box center [587, 234] width 43 height 19
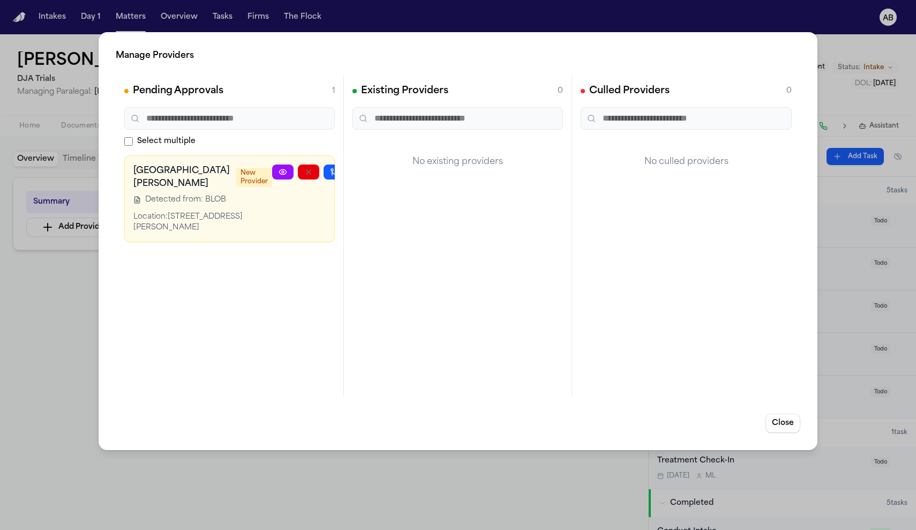
click at [356, 171] on icon "button" at bounding box center [360, 172] width 9 height 9
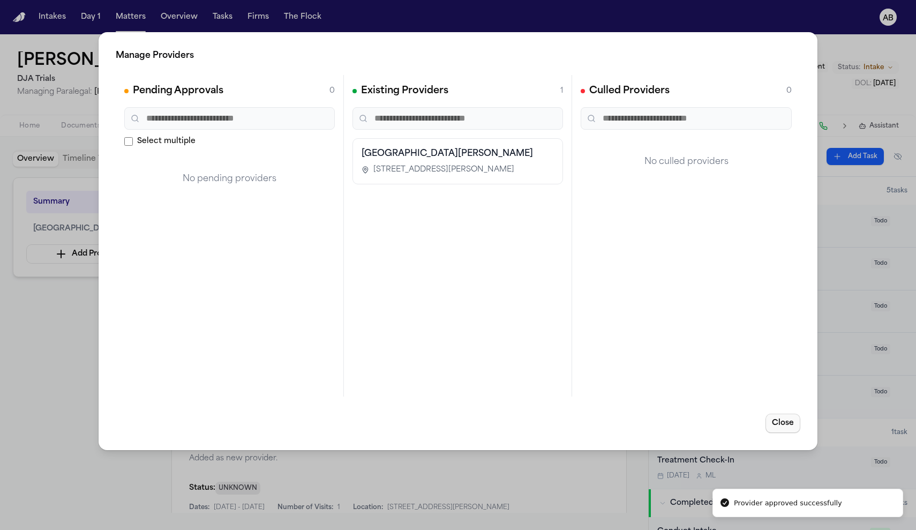
click at [790, 427] on button "Close" at bounding box center [783, 423] width 35 height 19
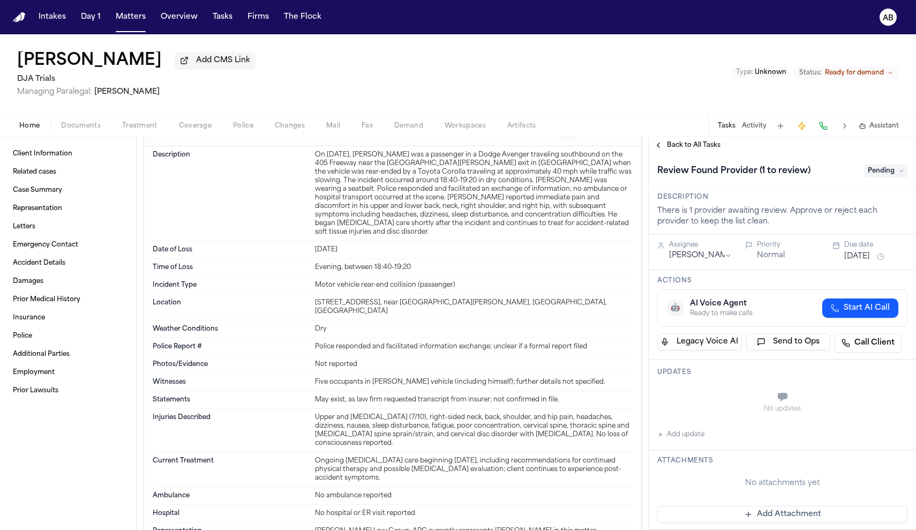
scroll to position [279, 0]
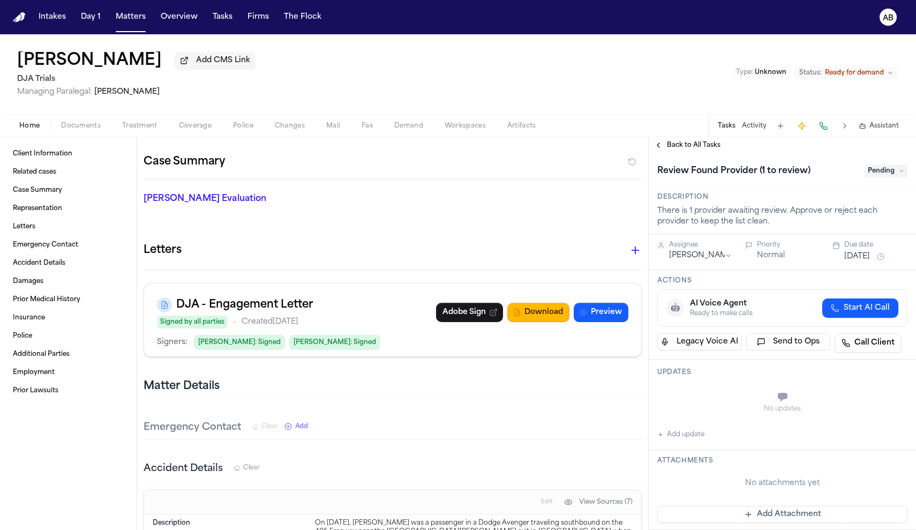
click at [153, 130] on span "Treatment" at bounding box center [139, 126] width 35 height 9
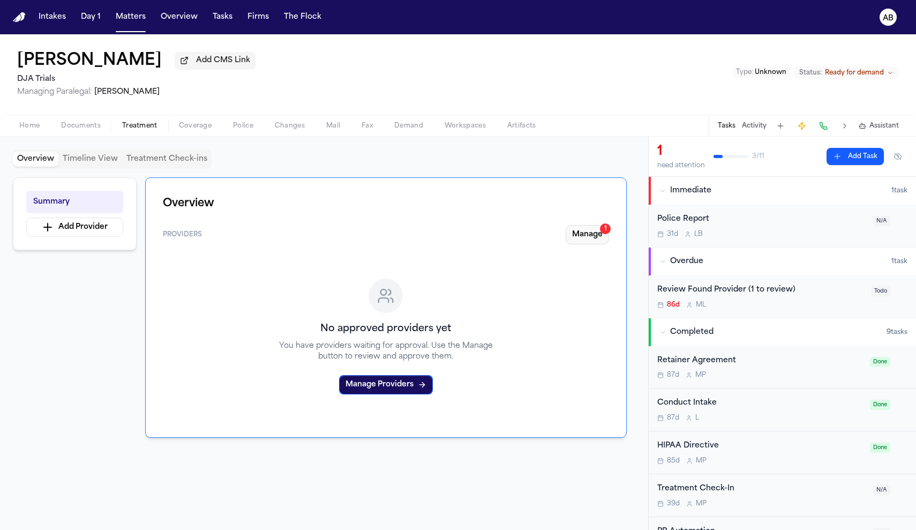
click at [594, 233] on button "Manage 1" at bounding box center [587, 234] width 43 height 19
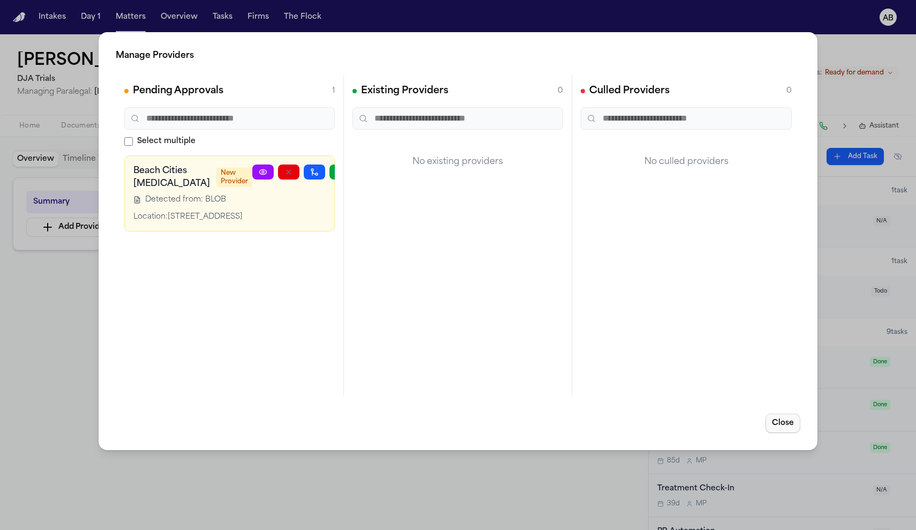
click at [786, 426] on button "Close" at bounding box center [783, 423] width 35 height 19
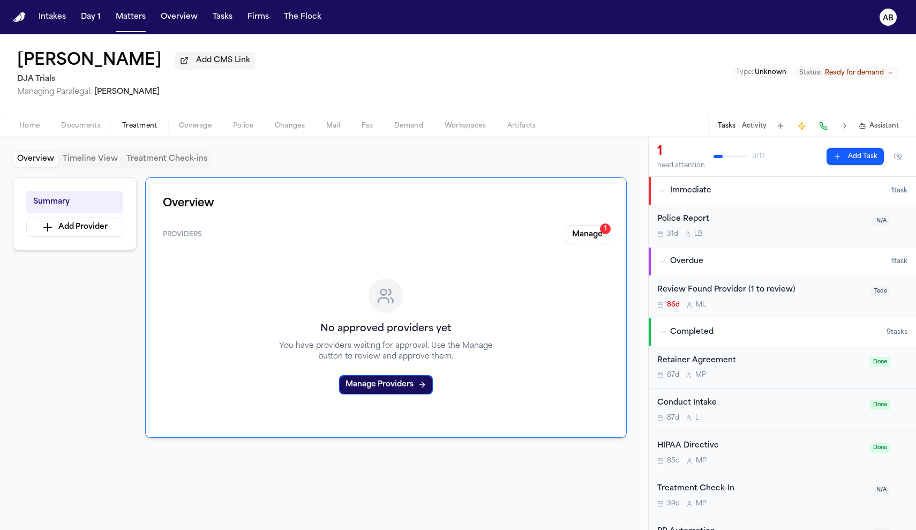
click at [29, 136] on div "Home Documents Treatment Coverage Police Changes Mail Fax Demand Workspaces Art…" at bounding box center [458, 125] width 916 height 21
click at [29, 130] on span "Home" at bounding box center [29, 126] width 20 height 9
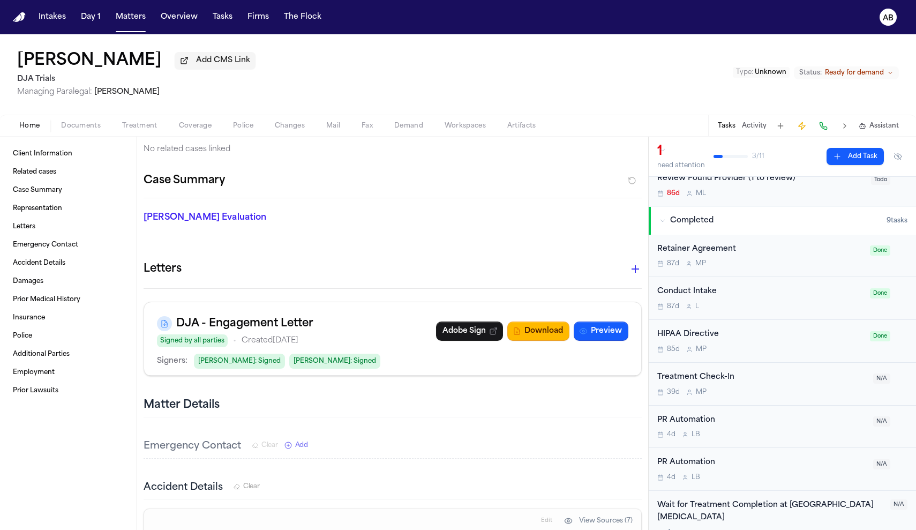
scroll to position [114, 0]
click at [760, 381] on div "Treatment Check-In 39d M P" at bounding box center [761, 381] width 209 height 25
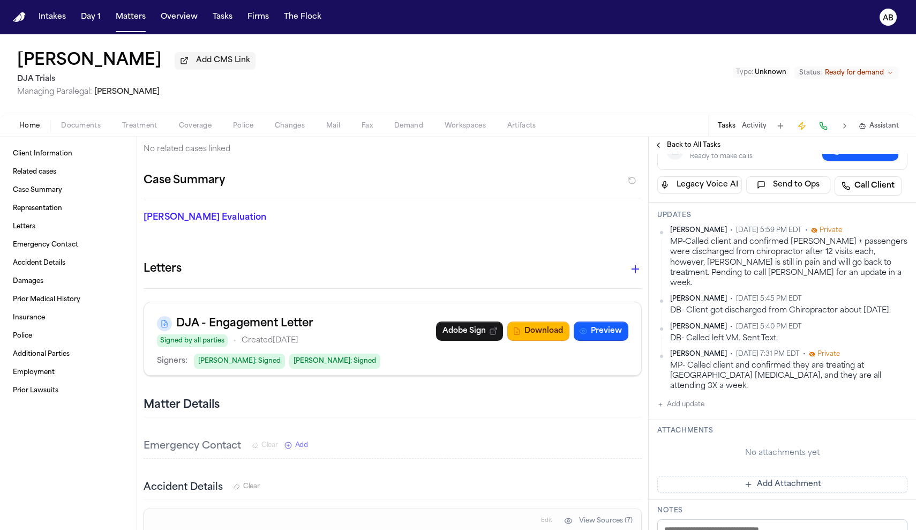
scroll to position [123, 0]
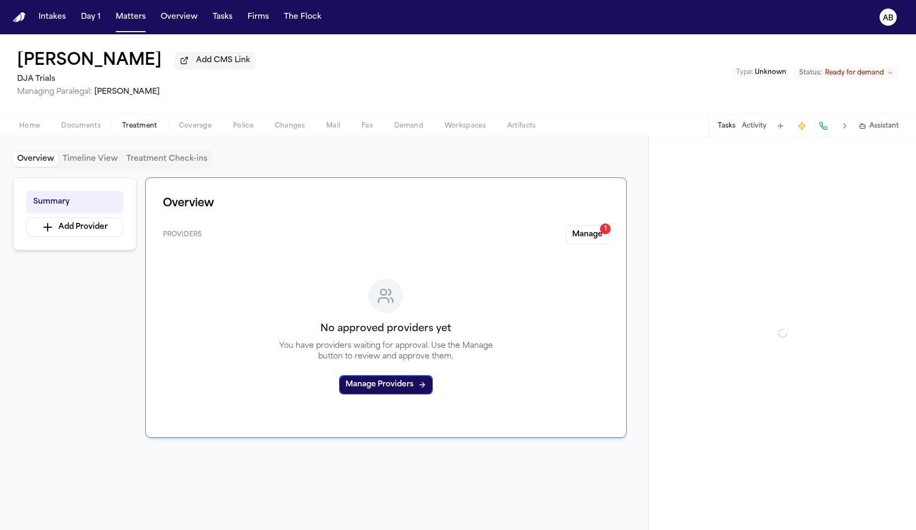
click at [159, 127] on button "Treatment" at bounding box center [139, 125] width 57 height 13
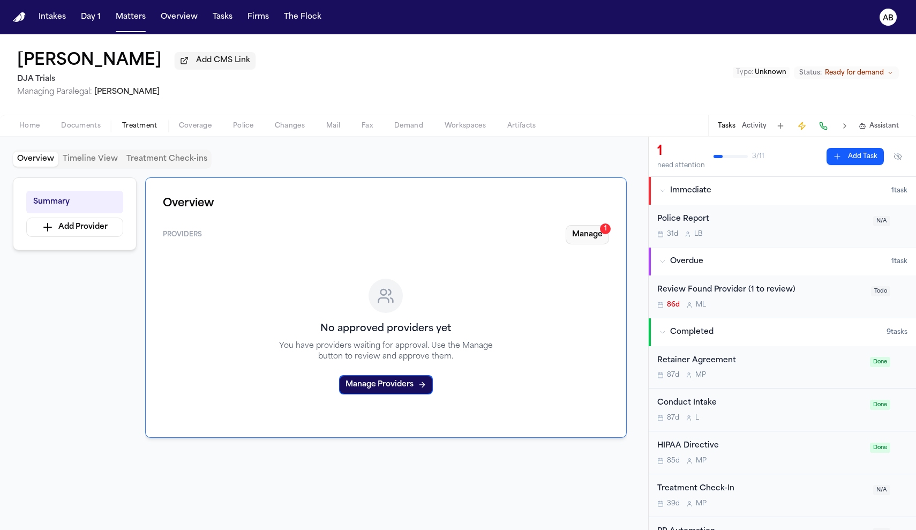
click at [575, 240] on button "Manage 1" at bounding box center [587, 234] width 43 height 19
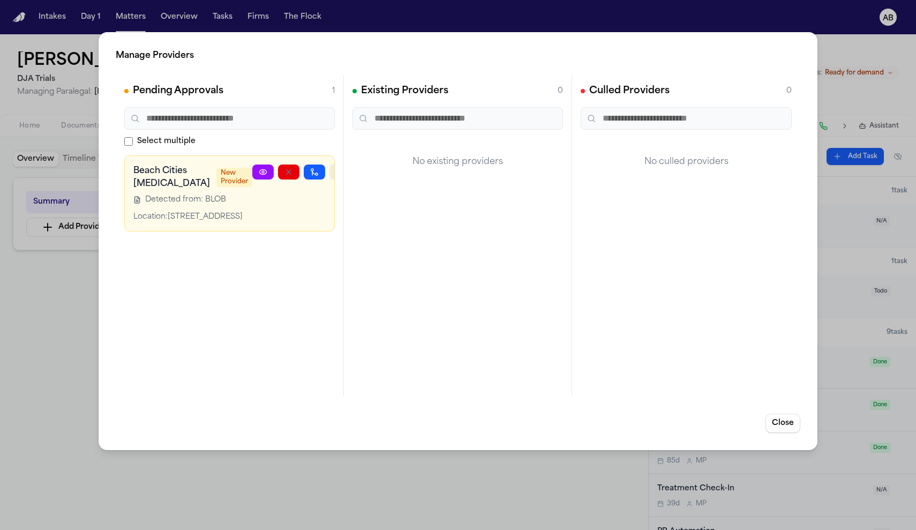
click at [336, 172] on icon "button" at bounding box center [340, 172] width 9 height 9
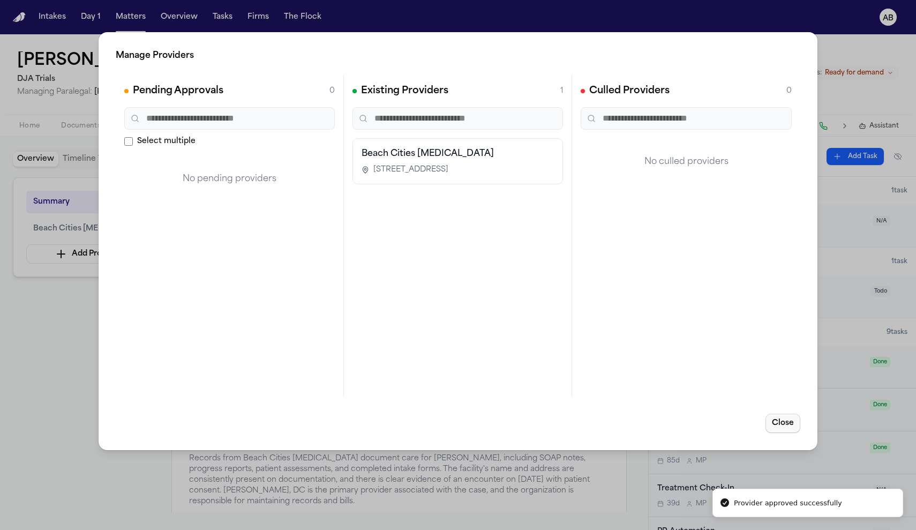
click at [777, 422] on button "Close" at bounding box center [783, 423] width 35 height 19
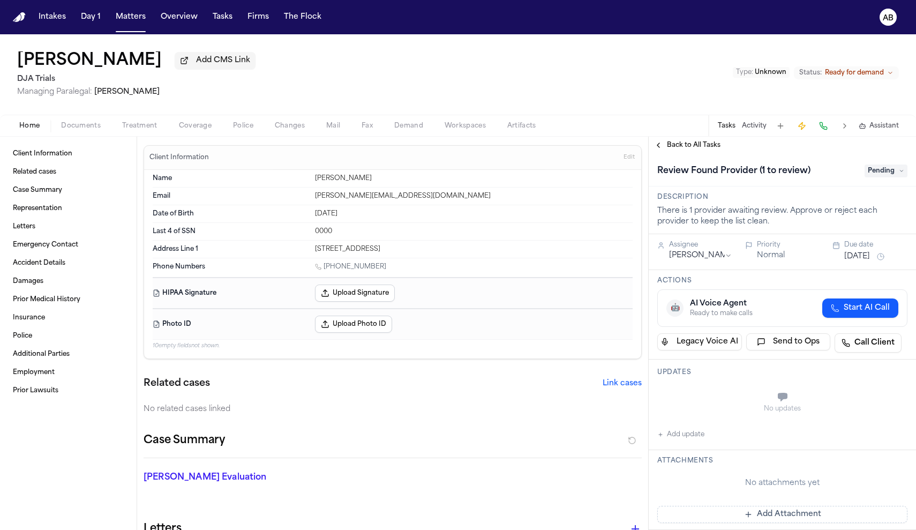
click at [128, 130] on span "Treatment" at bounding box center [139, 126] width 35 height 9
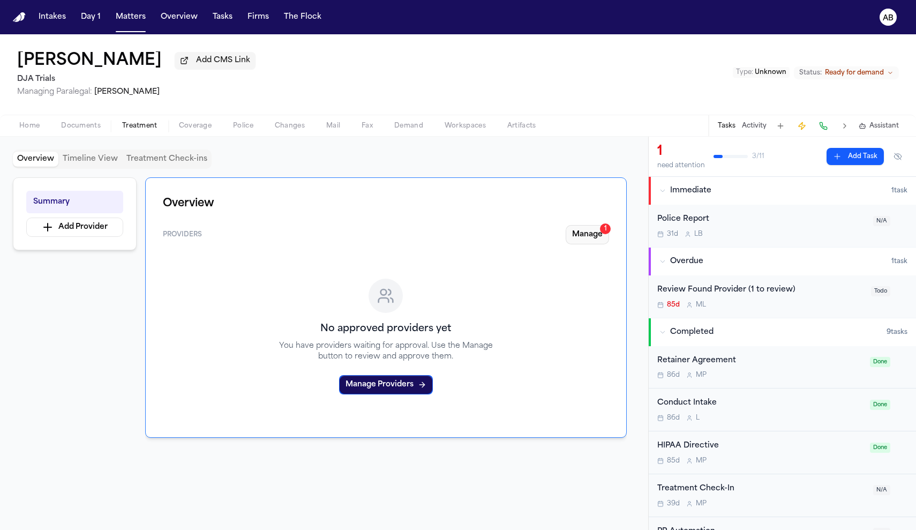
click at [598, 240] on button "Manage 1" at bounding box center [587, 234] width 43 height 19
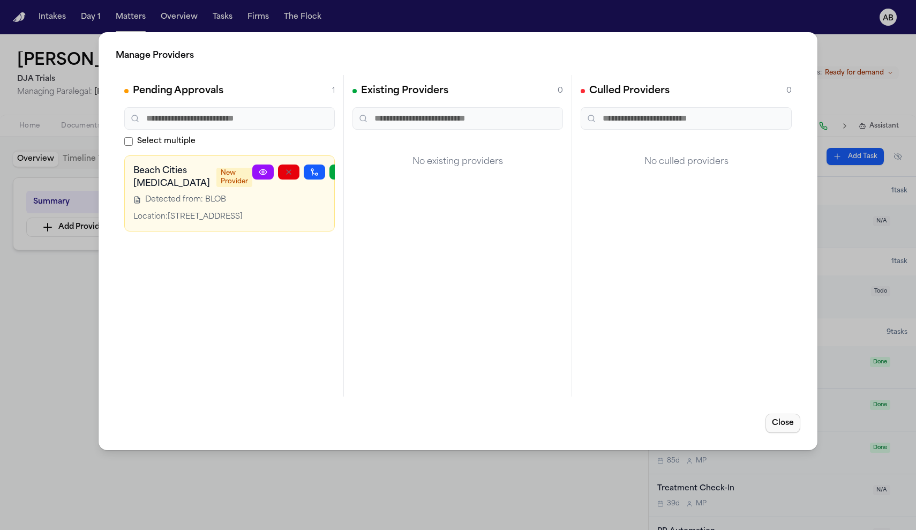
click at [772, 422] on button "Close" at bounding box center [783, 423] width 35 height 19
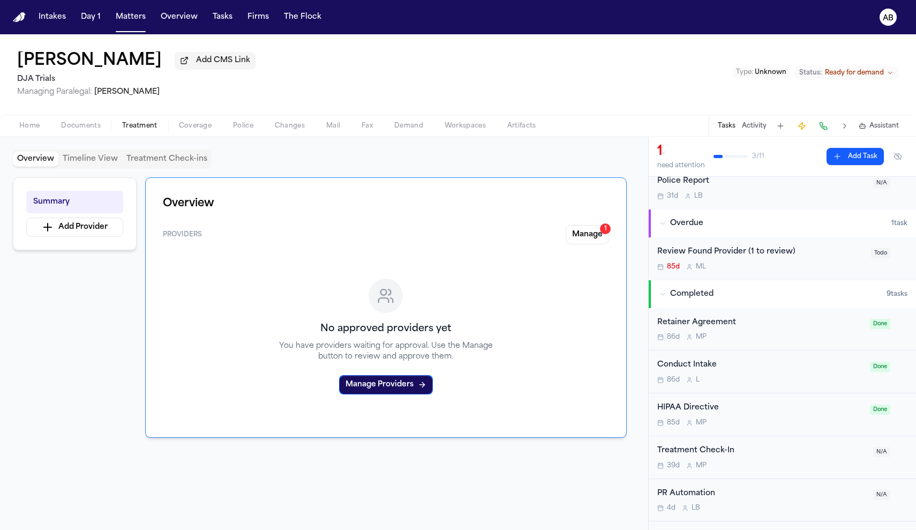
scroll to position [127, 0]
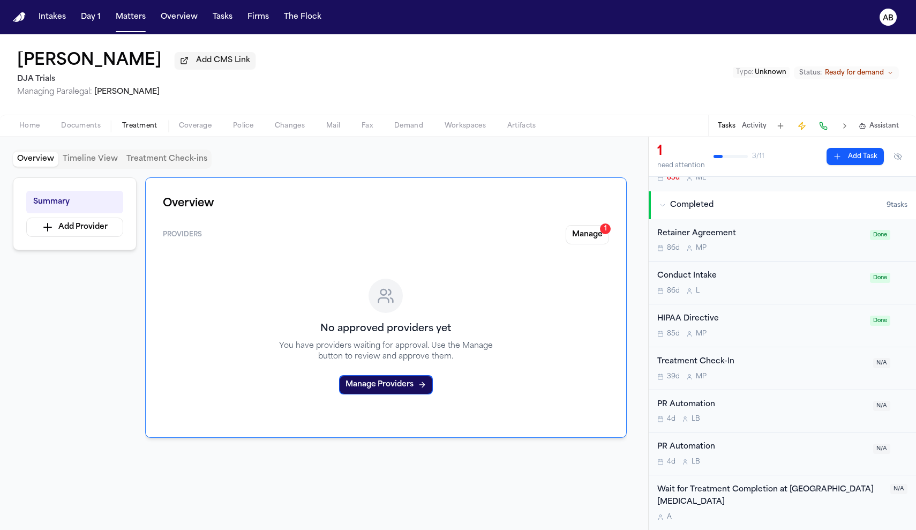
click at [797, 380] on div "Treatment Check-In 39d M P N/A" at bounding box center [782, 368] width 267 height 43
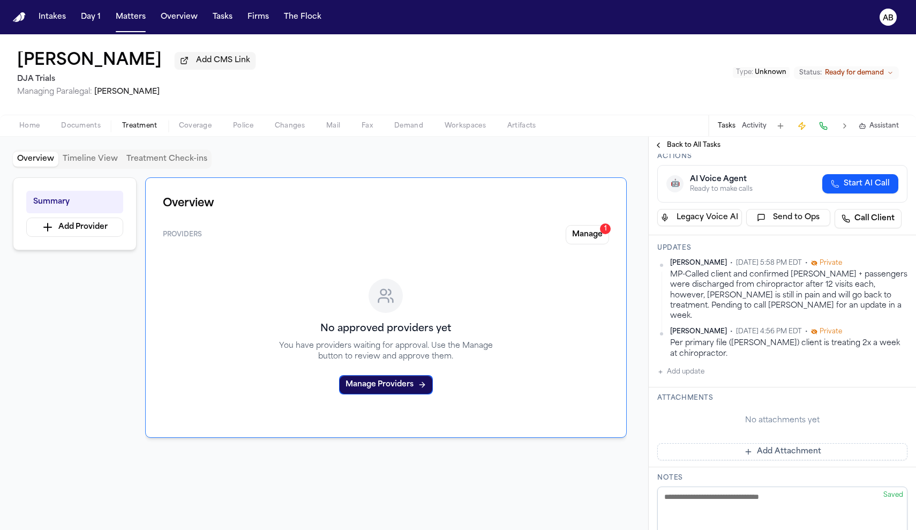
scroll to position [59, 0]
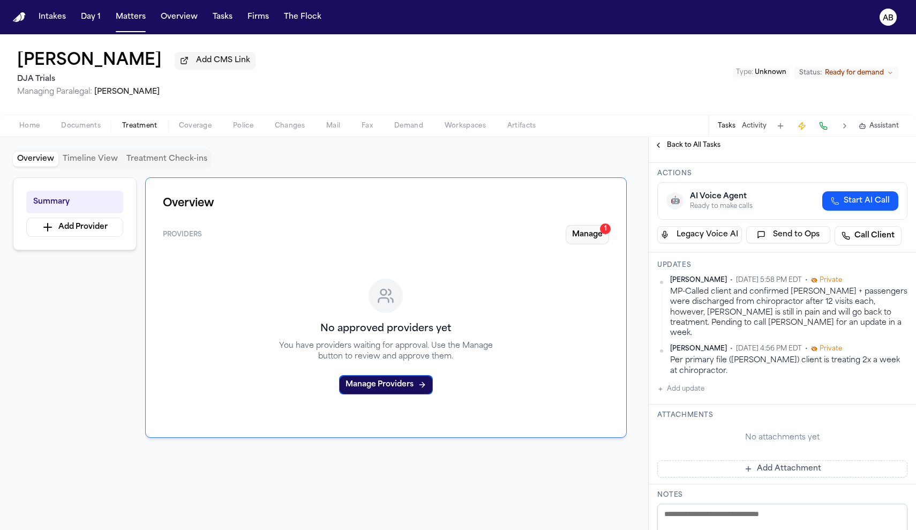
click at [584, 235] on button "Manage 1" at bounding box center [587, 234] width 43 height 19
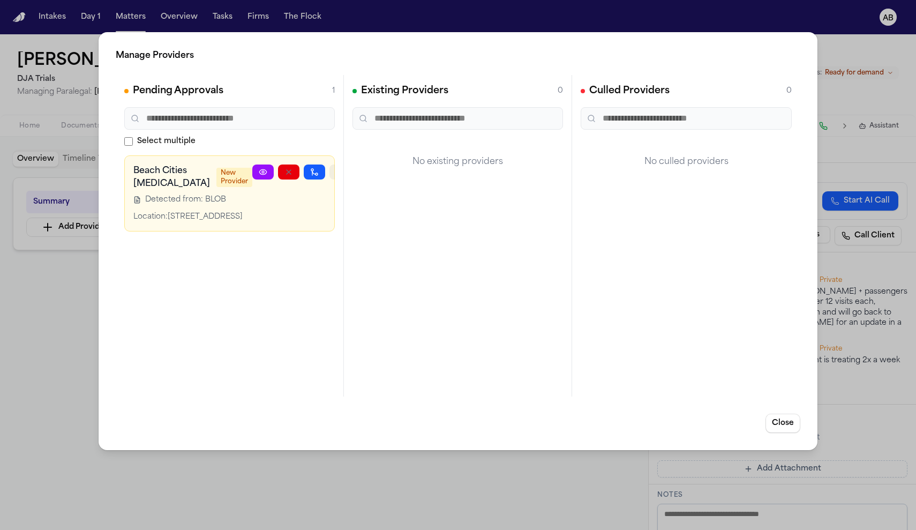
click at [336, 171] on icon "button" at bounding box center [340, 172] width 9 height 9
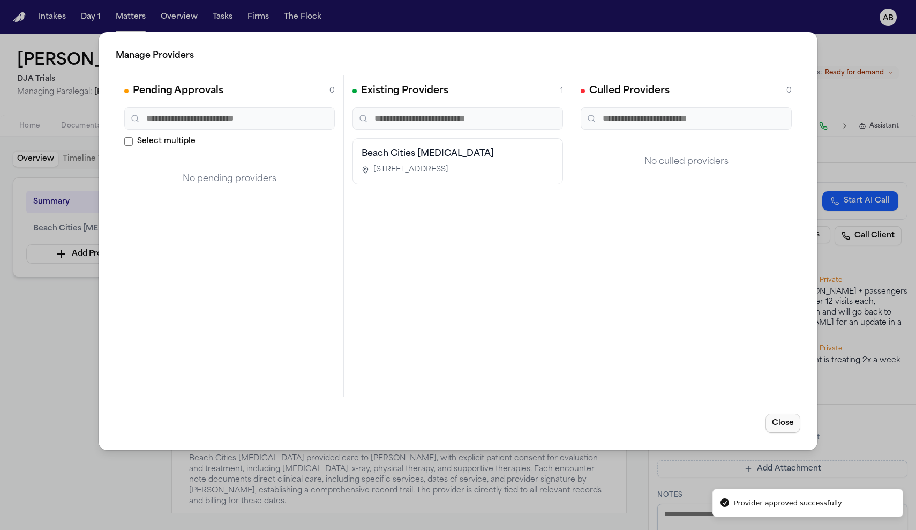
click at [782, 423] on button "Close" at bounding box center [783, 423] width 35 height 19
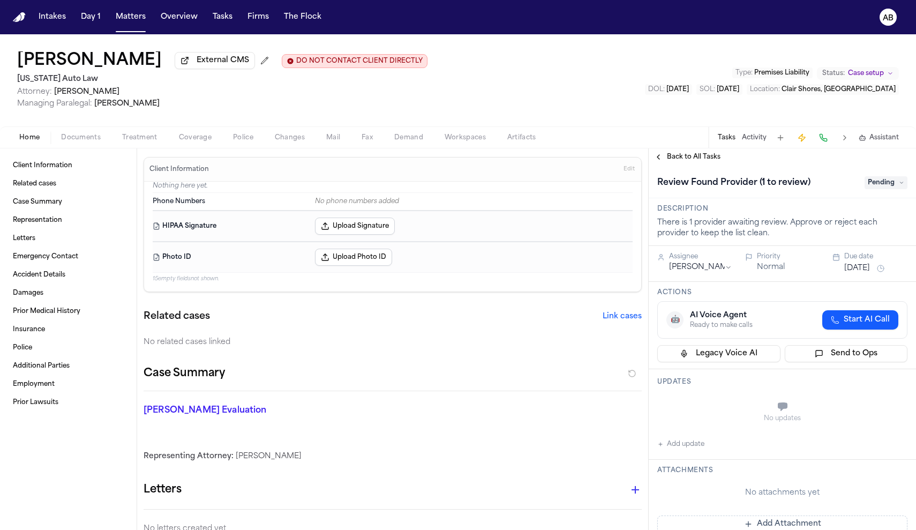
click at [706, 159] on span "Back to All Tasks" at bounding box center [694, 157] width 54 height 9
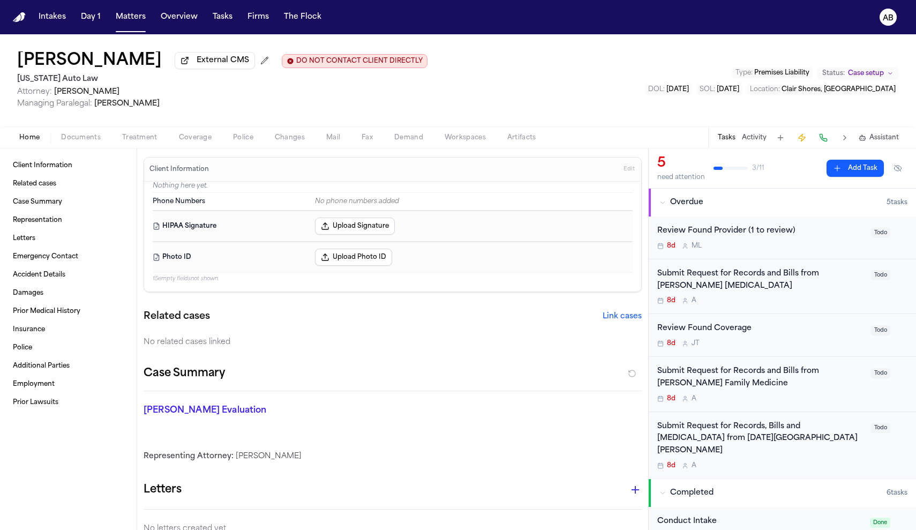
click at [144, 147] on div "Home Documents Treatment Coverage Police Changes Mail Fax Demand Workspaces Art…" at bounding box center [458, 136] width 916 height 21
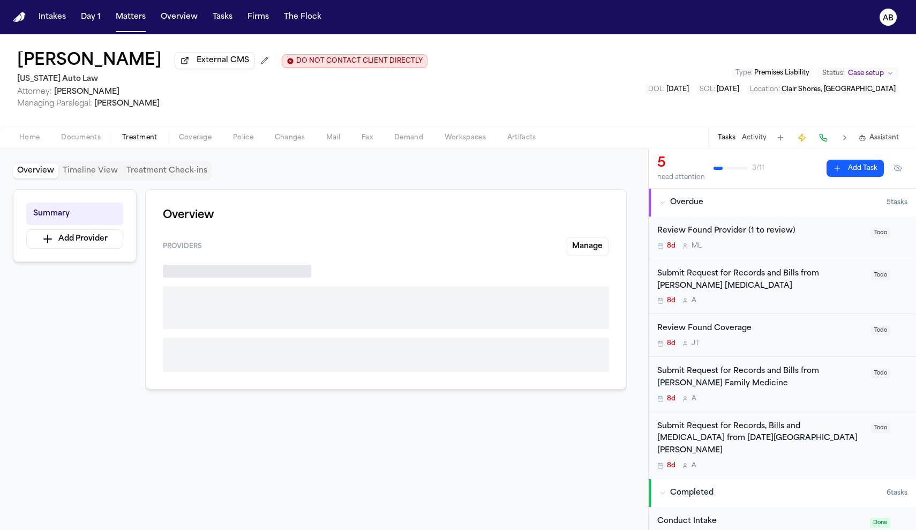
click at [144, 142] on span "Treatment" at bounding box center [139, 137] width 35 height 9
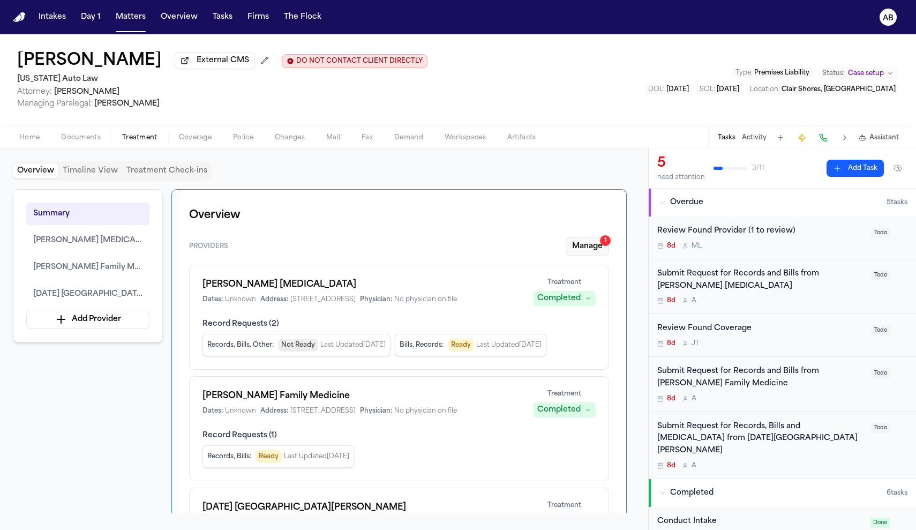
click at [577, 250] on button "Manage 1" at bounding box center [587, 246] width 43 height 19
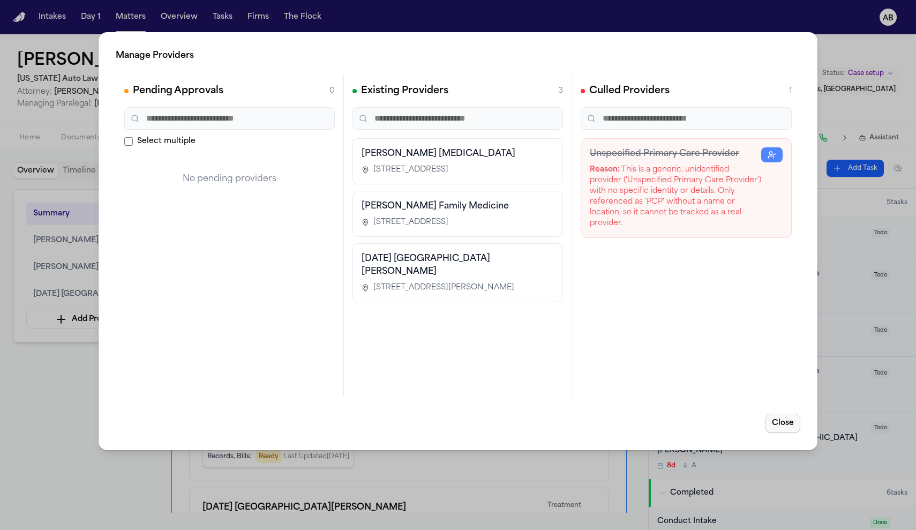
click at [781, 427] on button "Close" at bounding box center [783, 423] width 35 height 19
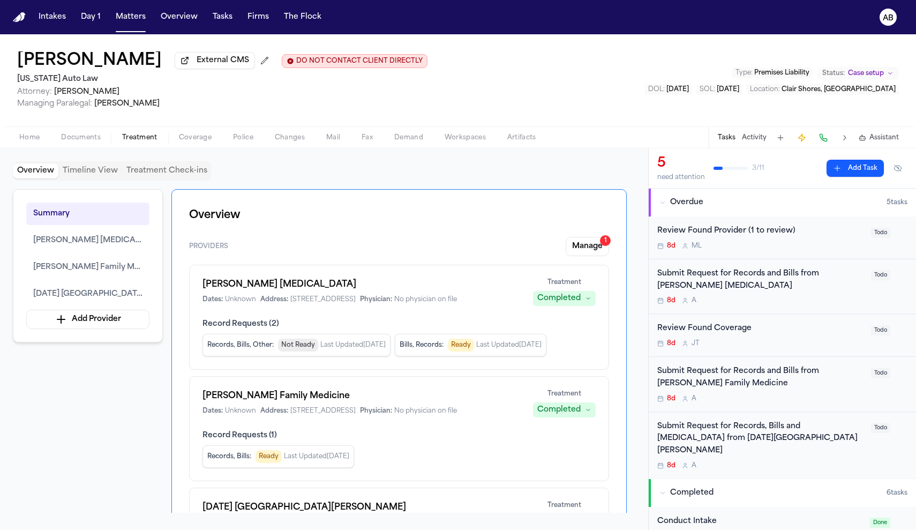
click at [806, 235] on div "Review Found Provider (1 to review)" at bounding box center [760, 231] width 207 height 12
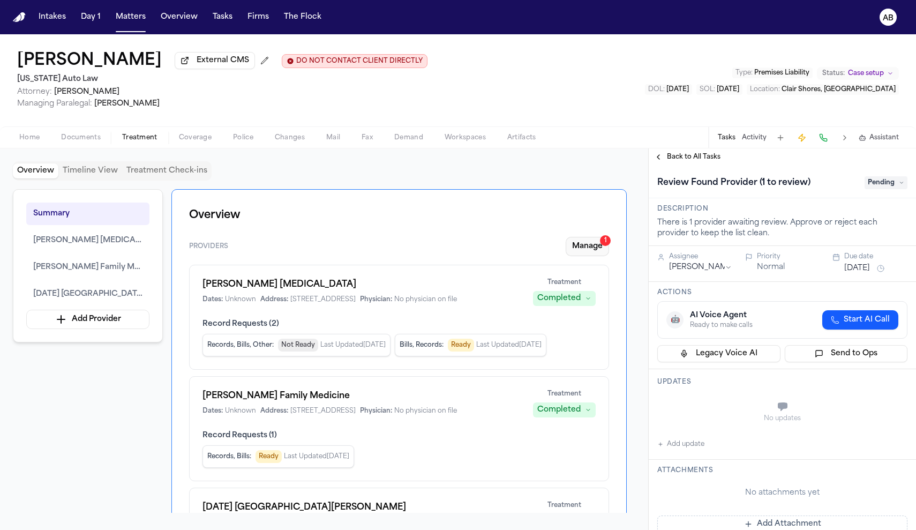
click at [573, 247] on button "Manage 1" at bounding box center [587, 246] width 43 height 19
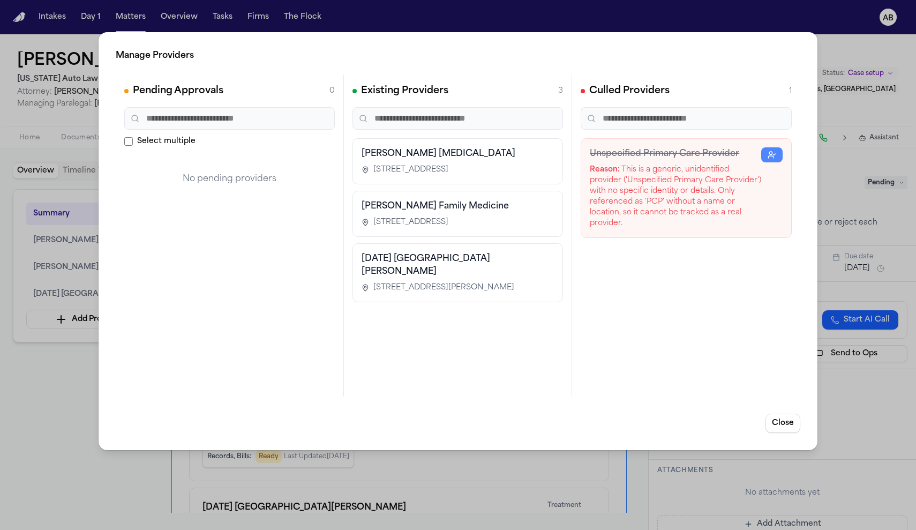
click at [654, 170] on div "Reason: This is a generic, unidentified provider ('Unspecified Primary Care Pro…" at bounding box center [675, 196] width 171 height 64
click at [773, 419] on button "Close" at bounding box center [783, 423] width 35 height 19
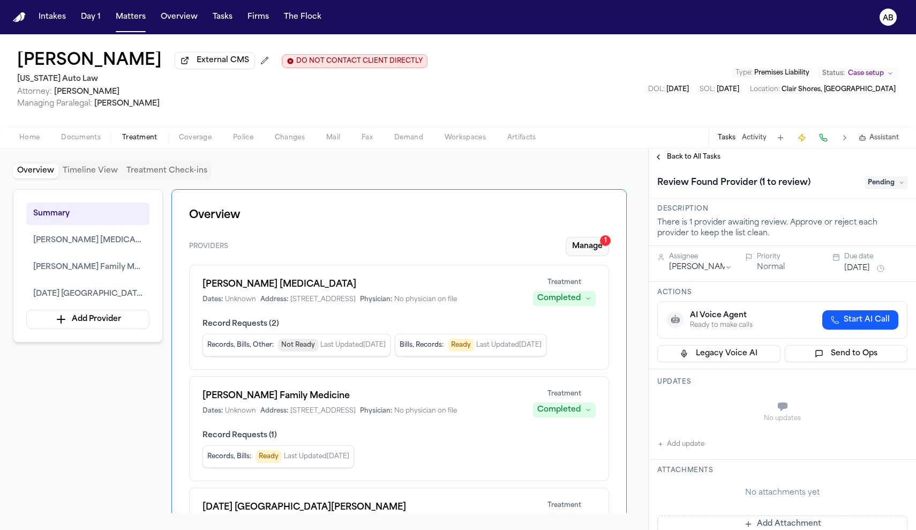
click at [581, 252] on button "Manage 1" at bounding box center [587, 246] width 43 height 19
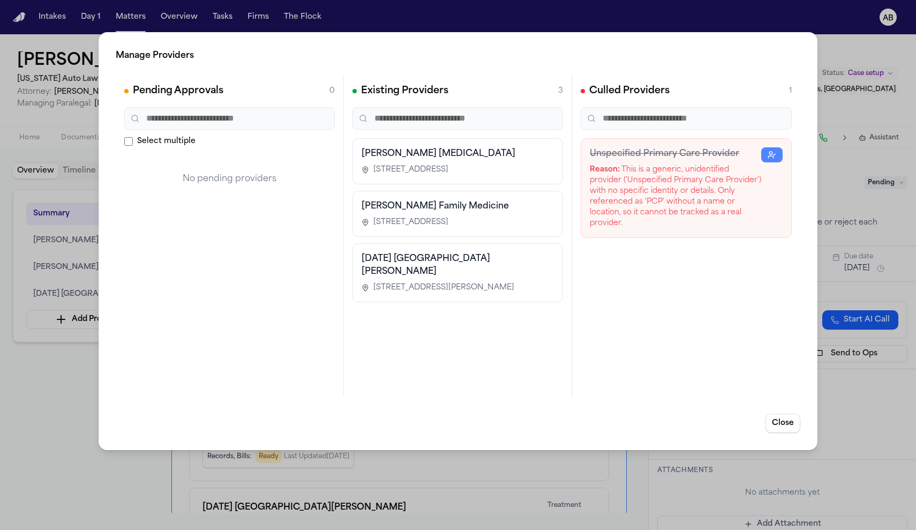
click at [616, 121] on input "text" at bounding box center [686, 118] width 211 height 22
click at [624, 89] on h2 "Culled Providers" at bounding box center [629, 91] width 80 height 15
click at [785, 93] on div "Culled Providers 1" at bounding box center [686, 91] width 211 height 15
click at [789, 92] on span "1" at bounding box center [790, 91] width 3 height 11
click at [792, 91] on span "1" at bounding box center [790, 91] width 3 height 11
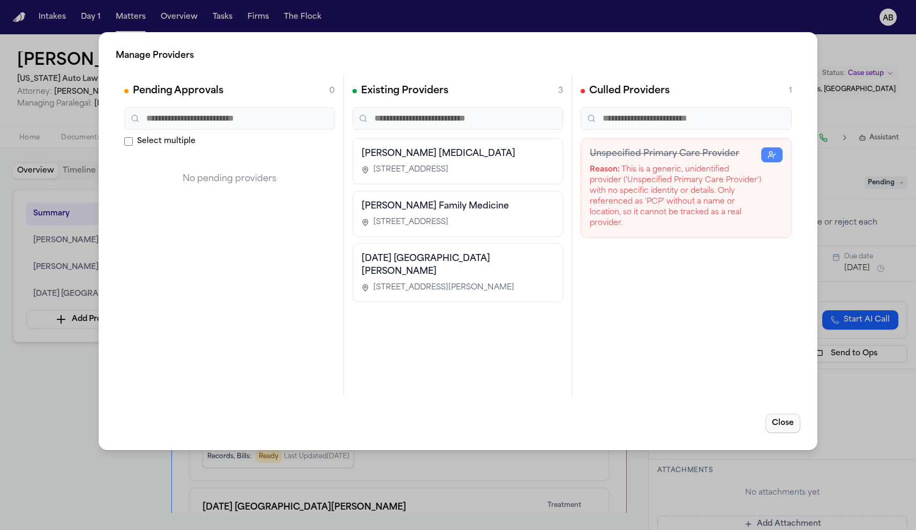
click at [778, 432] on button "Close" at bounding box center [783, 423] width 35 height 19
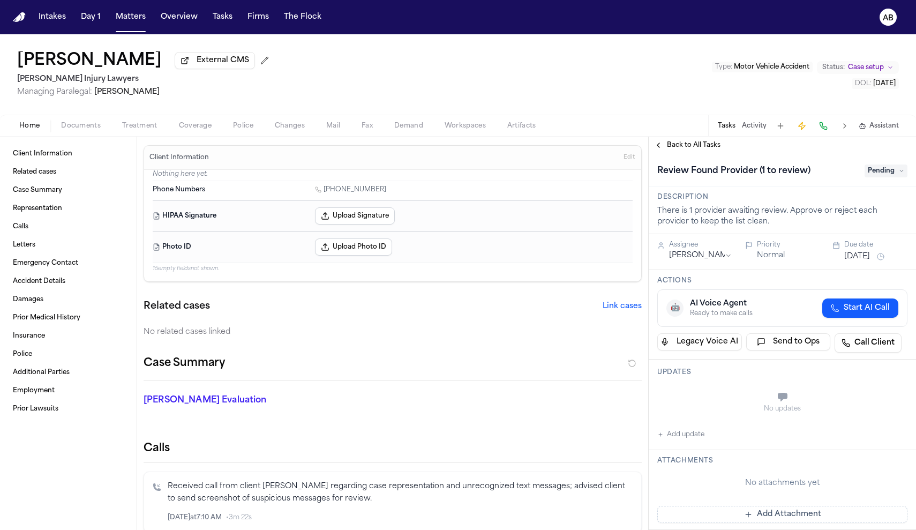
click at [138, 124] on span "Treatment" at bounding box center [139, 126] width 35 height 9
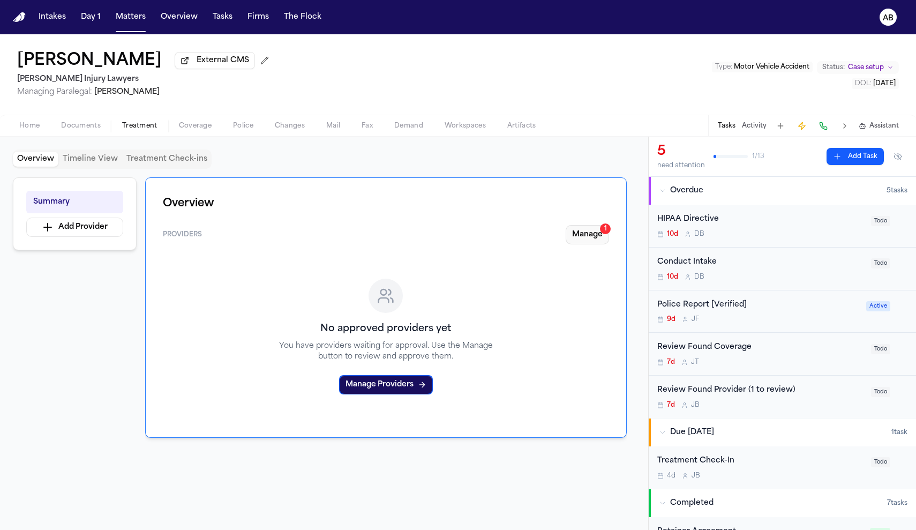
click at [587, 234] on button "Manage 1" at bounding box center [587, 234] width 43 height 19
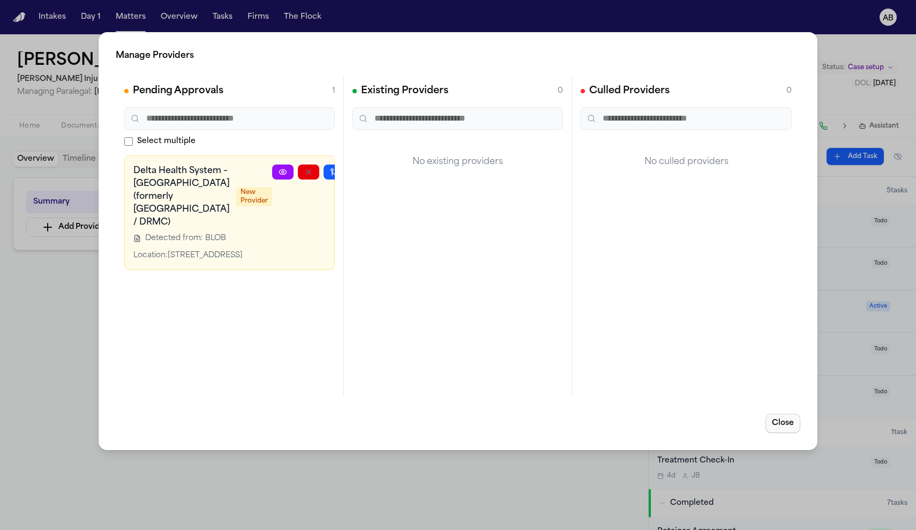
click at [779, 427] on button "Close" at bounding box center [783, 423] width 35 height 19
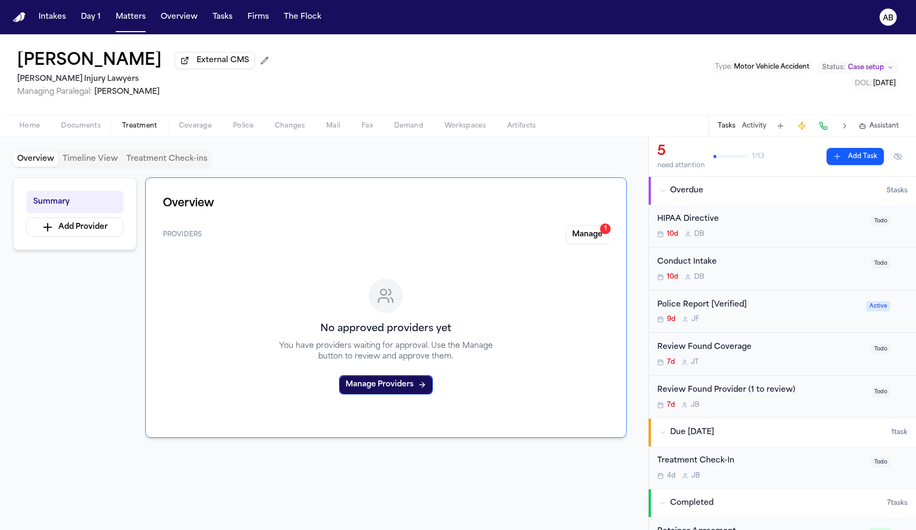
click at [764, 455] on div "Treatment Check-In" at bounding box center [760, 461] width 207 height 12
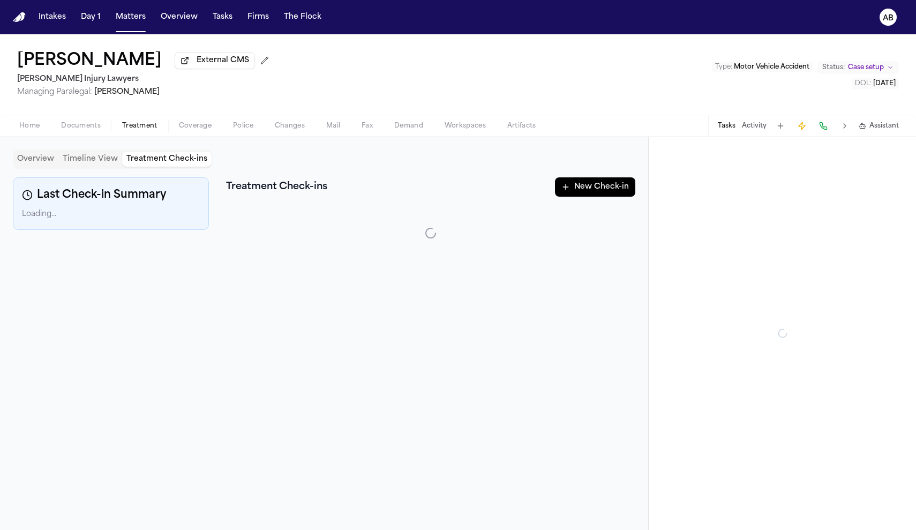
click at [147, 164] on button "Treatment Check-ins" at bounding box center [166, 159] width 89 height 15
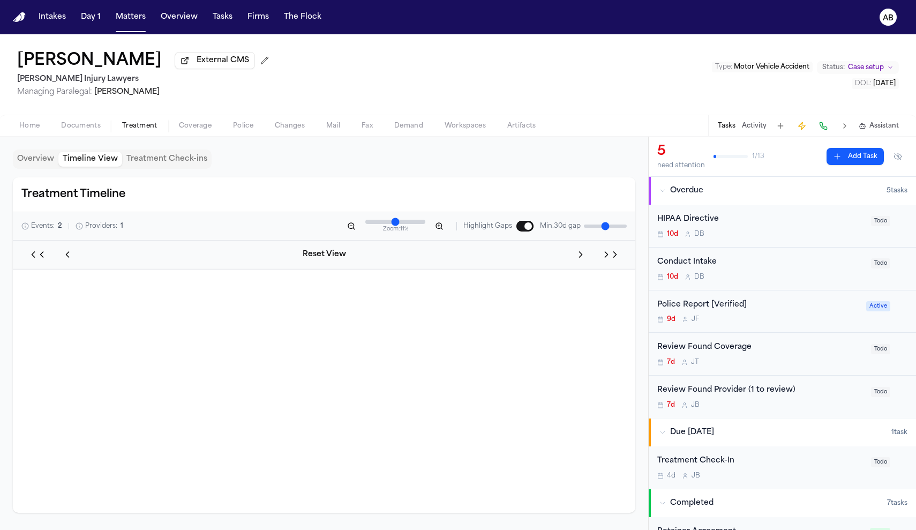
click at [91, 160] on button "Timeline View" at bounding box center [90, 159] width 64 height 15
click at [71, 315] on div "2 encounter s" at bounding box center [68, 313] width 98 height 9
click at [48, 162] on button "Overview" at bounding box center [36, 159] width 46 height 15
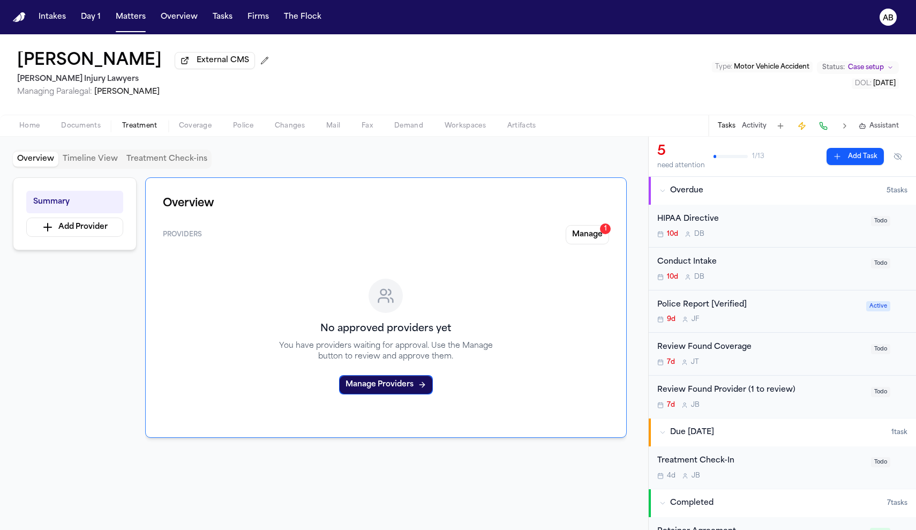
click at [604, 238] on button "Manage 1" at bounding box center [587, 234] width 43 height 19
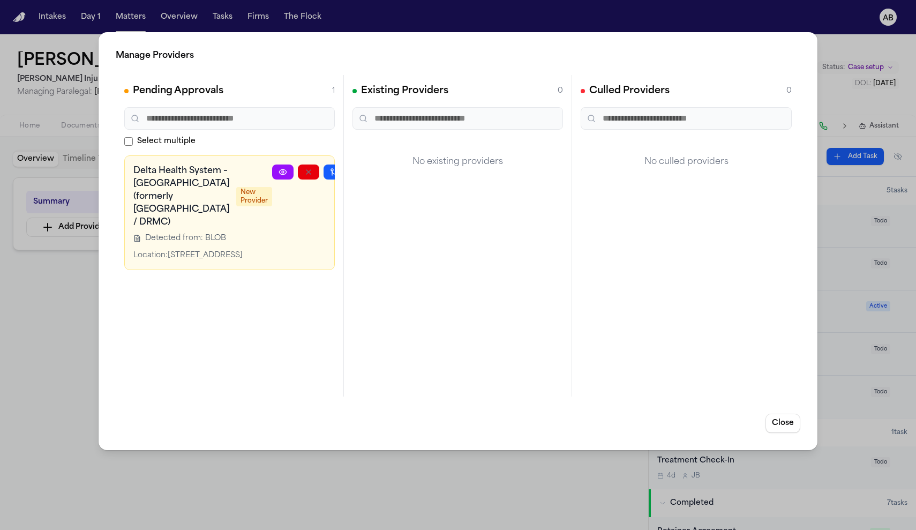
click at [349, 169] on button "button" at bounding box center [359, 171] width 21 height 15
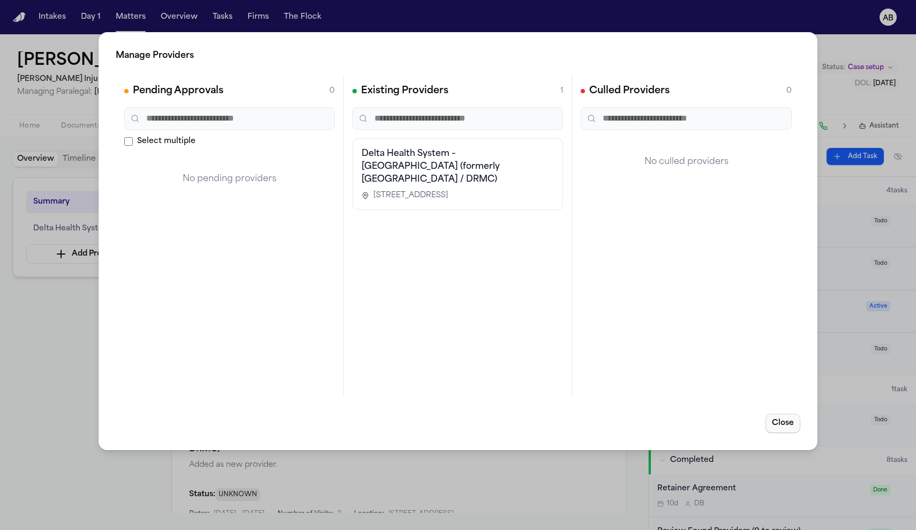
click at [783, 419] on button "Close" at bounding box center [783, 423] width 35 height 19
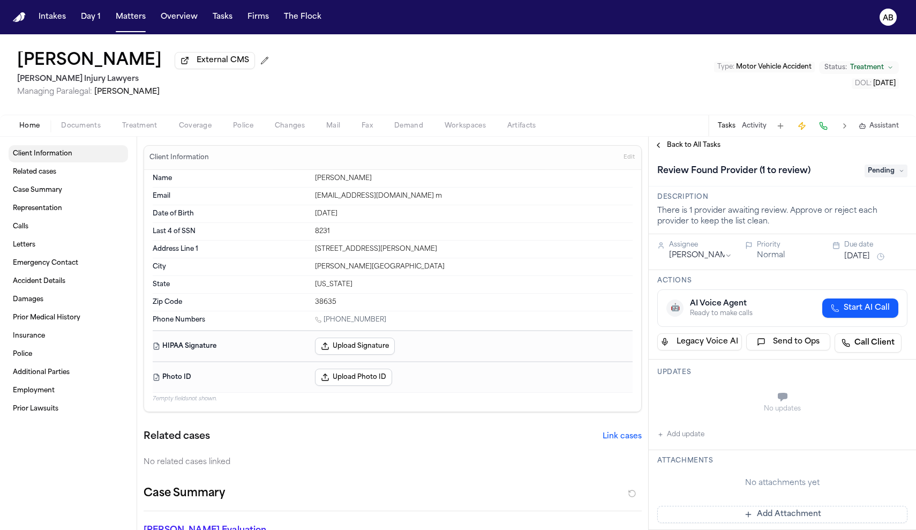
click at [34, 156] on span "Client Information" at bounding box center [42, 153] width 59 height 9
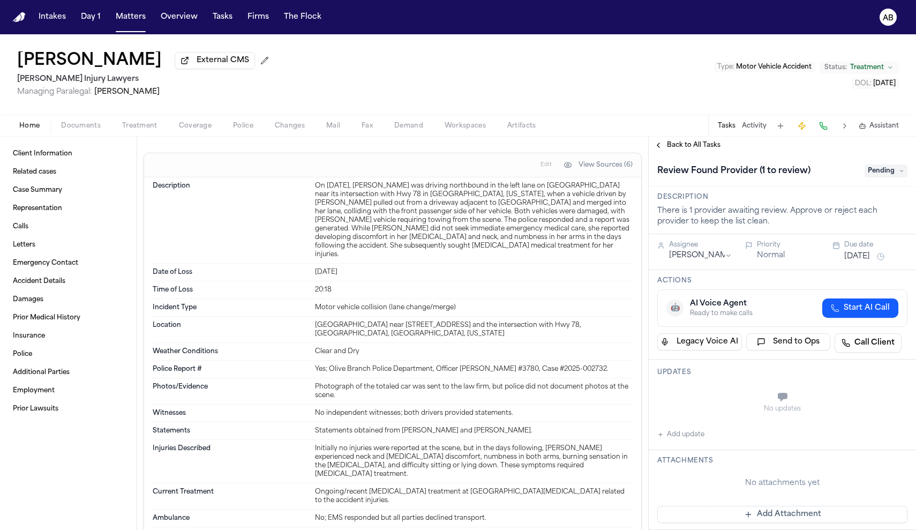
scroll to position [1024, 0]
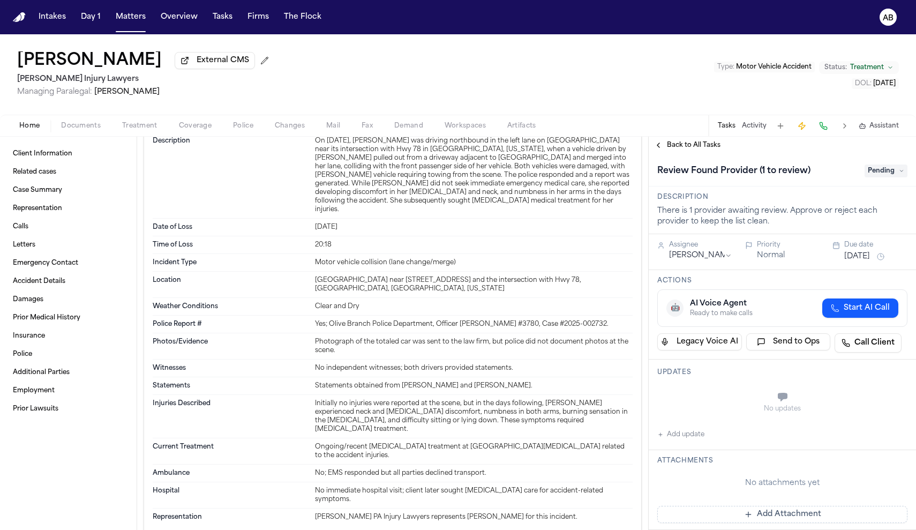
click at [145, 130] on span "Treatment" at bounding box center [139, 126] width 35 height 9
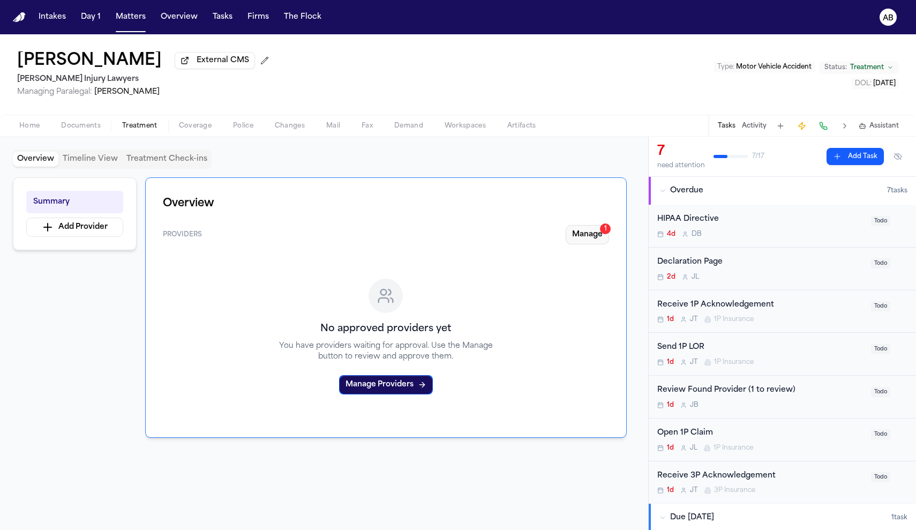
click at [591, 237] on button "Manage 1" at bounding box center [587, 234] width 43 height 19
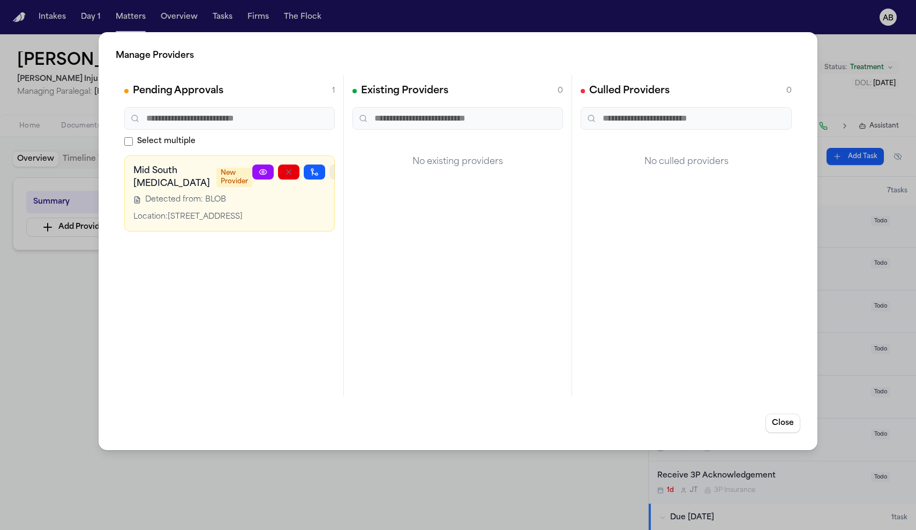
click at [336, 172] on icon "button" at bounding box center [340, 172] width 9 height 9
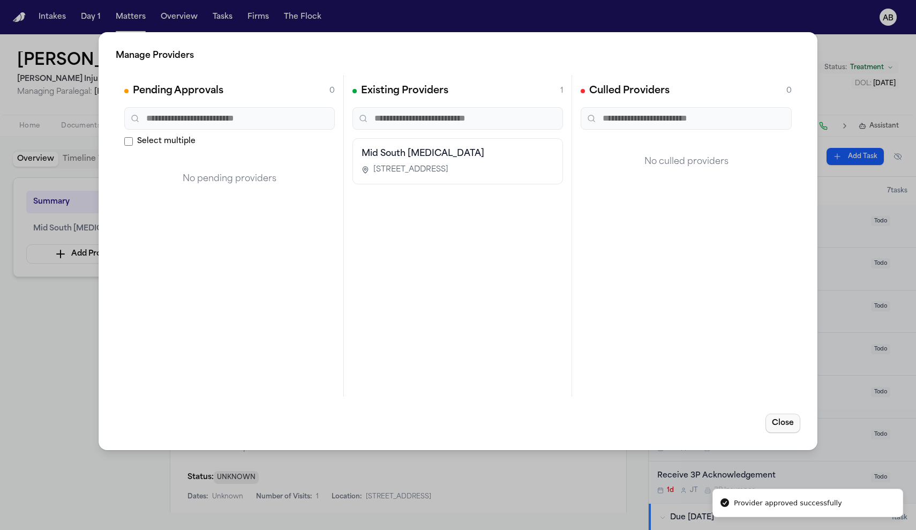
click at [776, 425] on button "Close" at bounding box center [783, 423] width 35 height 19
